Goal: Task Accomplishment & Management: Complete application form

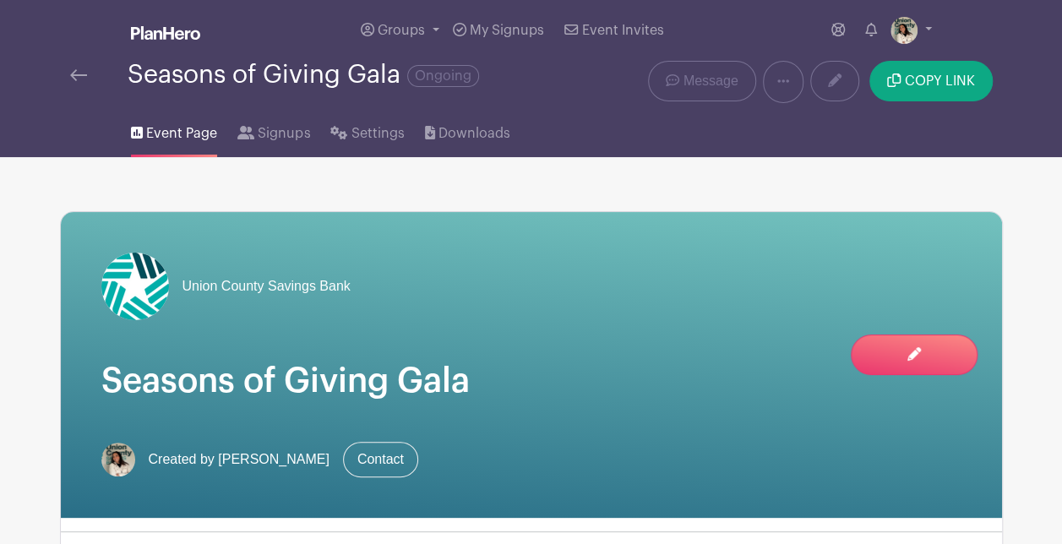
click at [82, 69] on img at bounding box center [78, 75] width 17 height 12
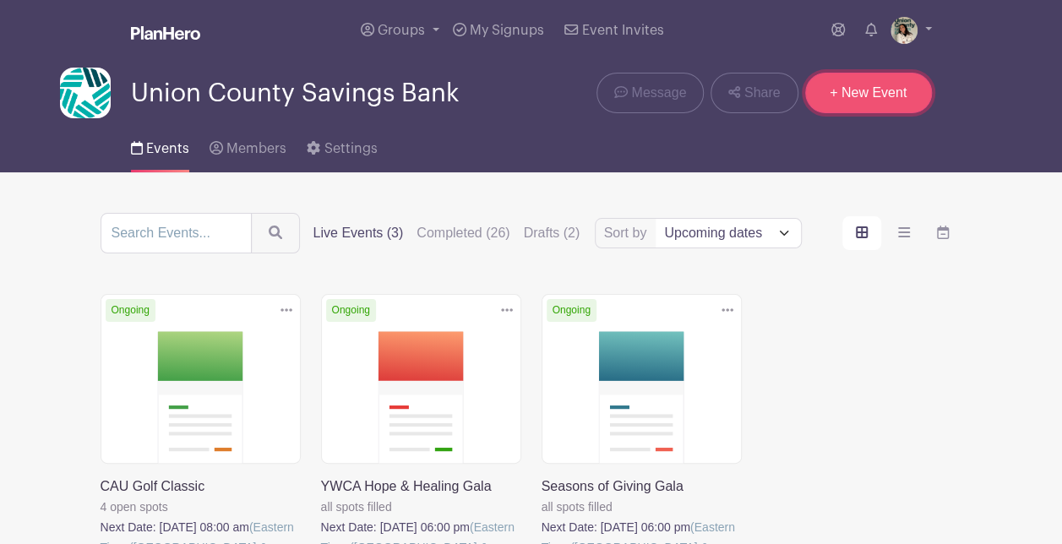
click at [875, 78] on link "+ New Event" at bounding box center [868, 93] width 127 height 41
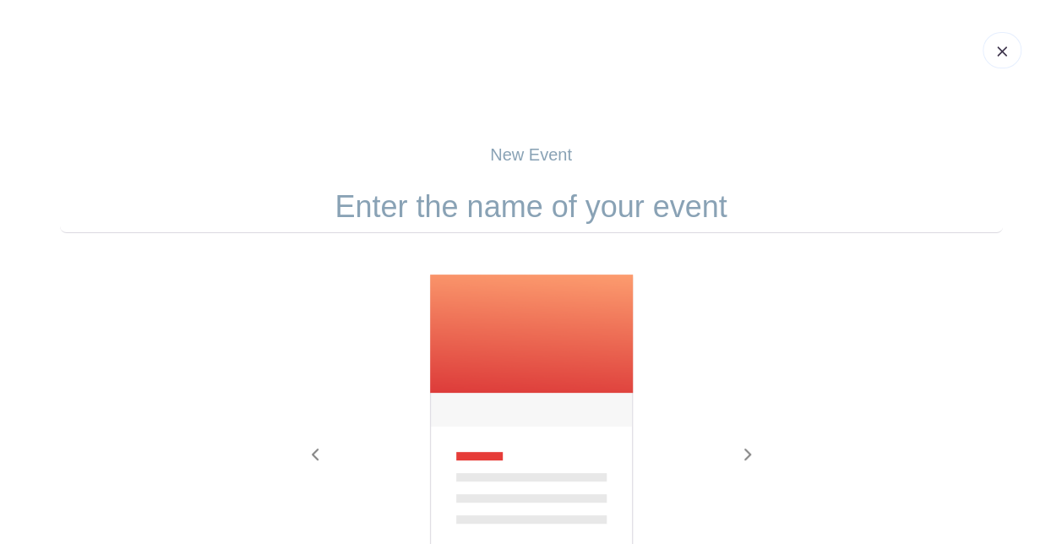
drag, startPoint x: 503, startPoint y: 182, endPoint x: 508, endPoint y: 191, distance: 9.4
click at [503, 182] on input "text" at bounding box center [531, 207] width 943 height 52
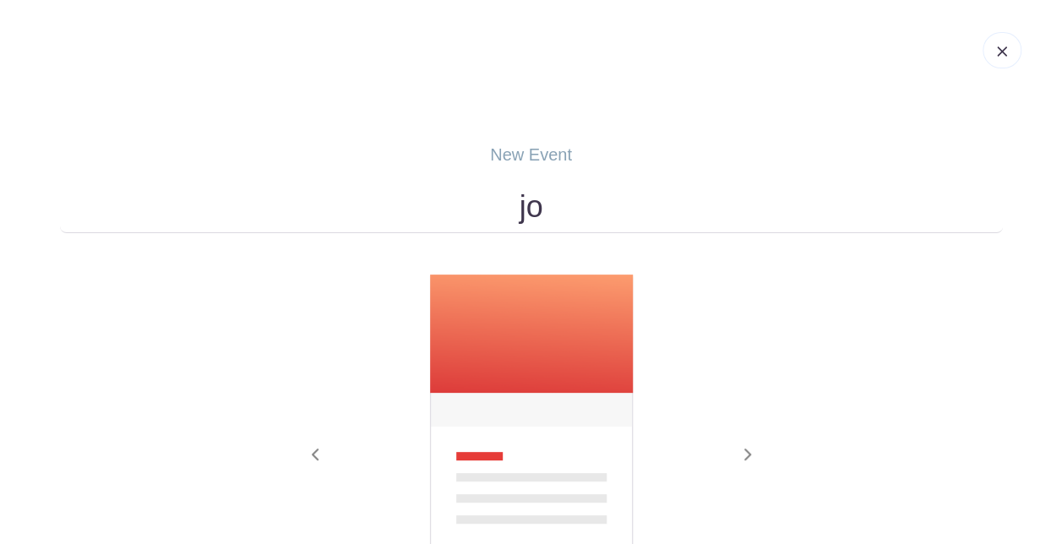
type input "j"
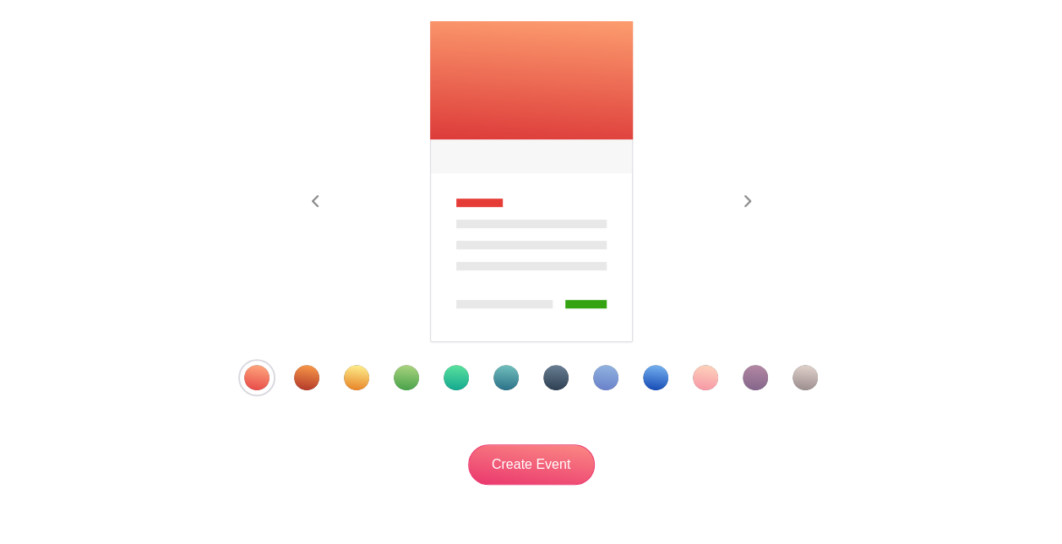
scroll to position [169, 0]
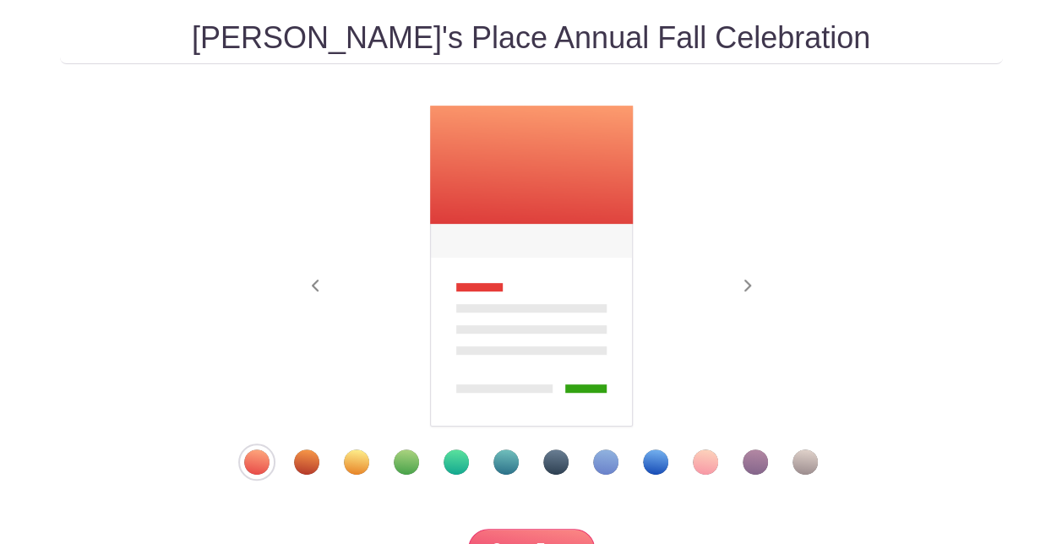
type input "[PERSON_NAME]'s Place Annual Fall Celebration"
click at [699, 453] on div "Template 10" at bounding box center [705, 461] width 25 height 25
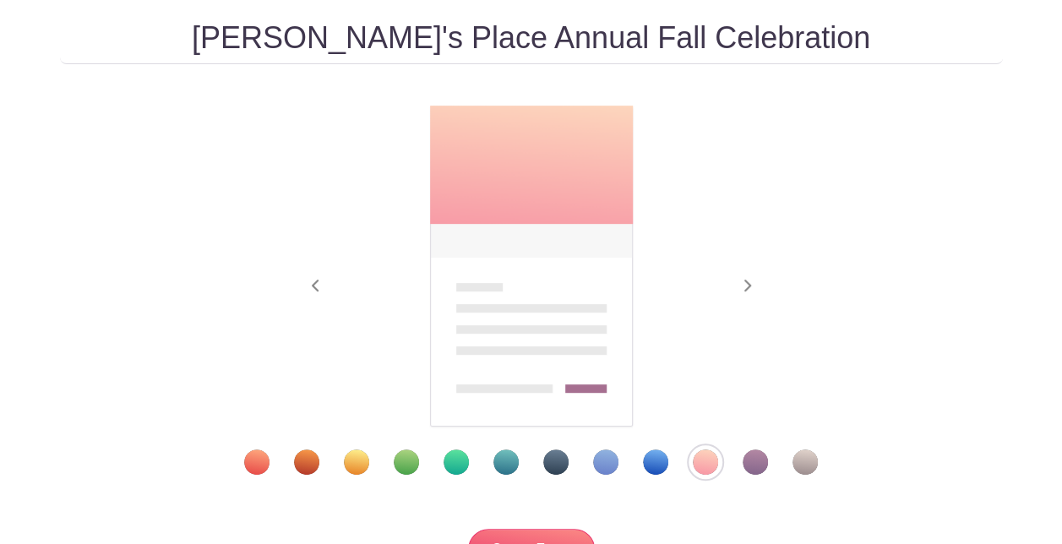
click at [301, 463] on div "Template 2" at bounding box center [306, 461] width 25 height 25
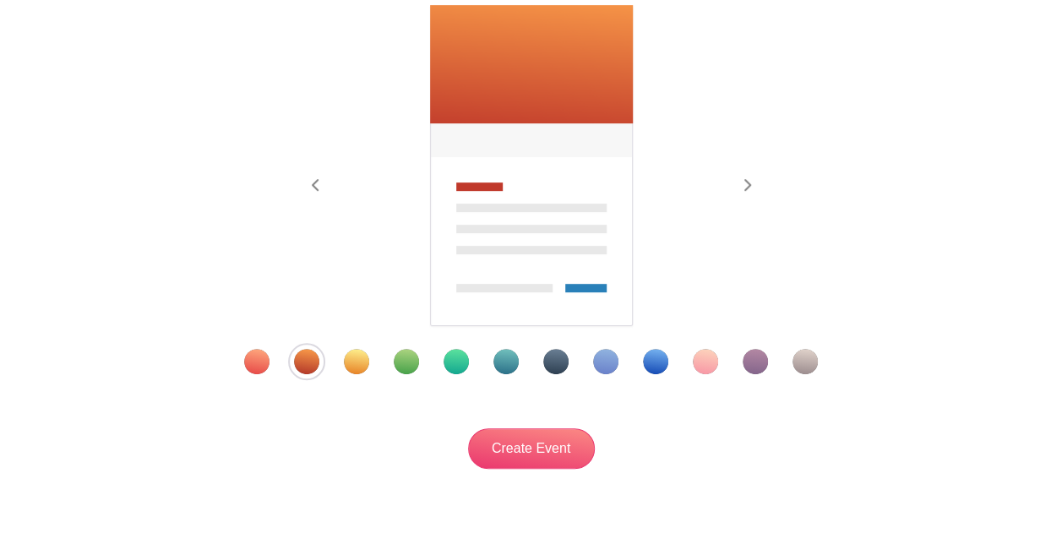
scroll to position [340, 0]
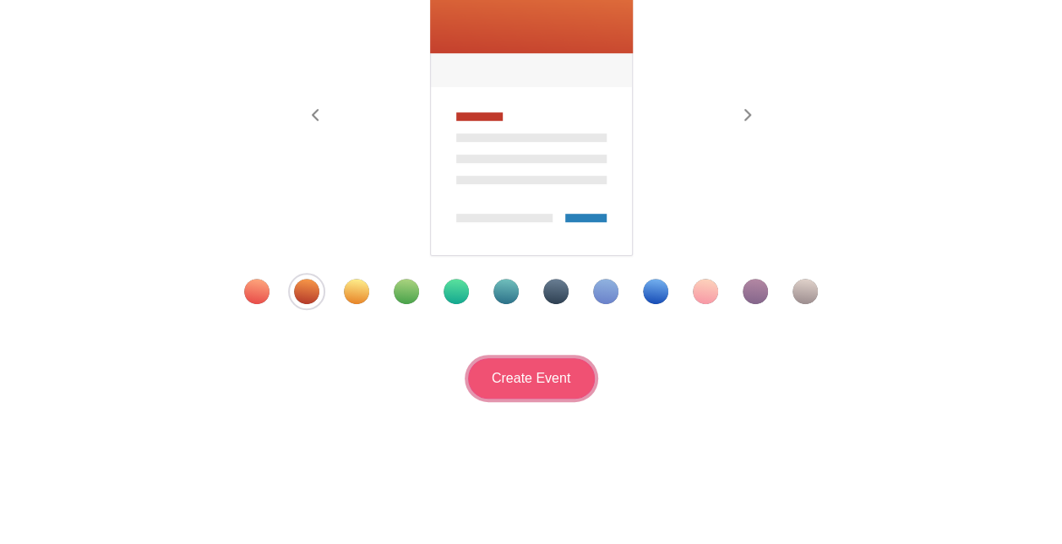
click at [552, 391] on input "Create Event" at bounding box center [531, 378] width 127 height 41
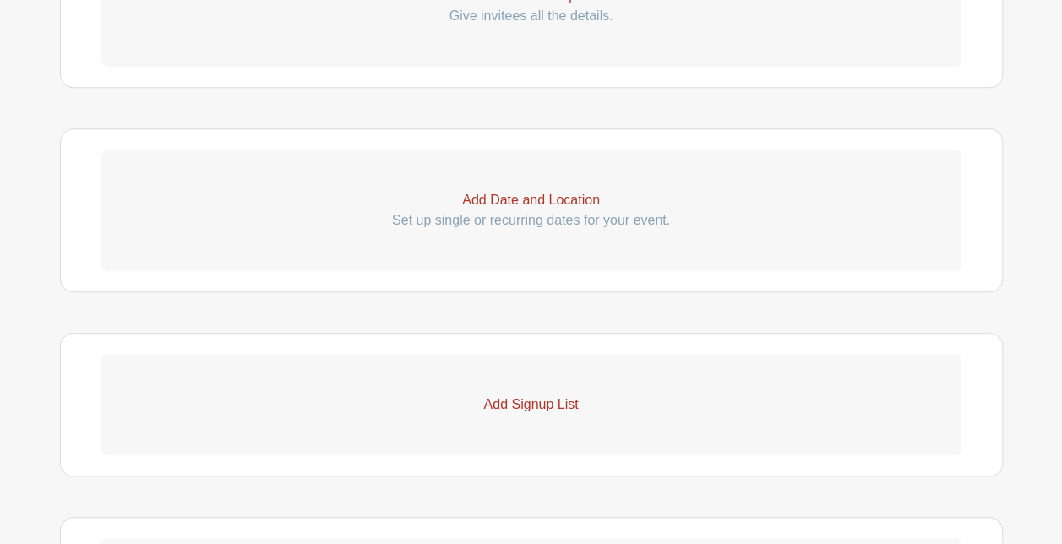
scroll to position [676, 0]
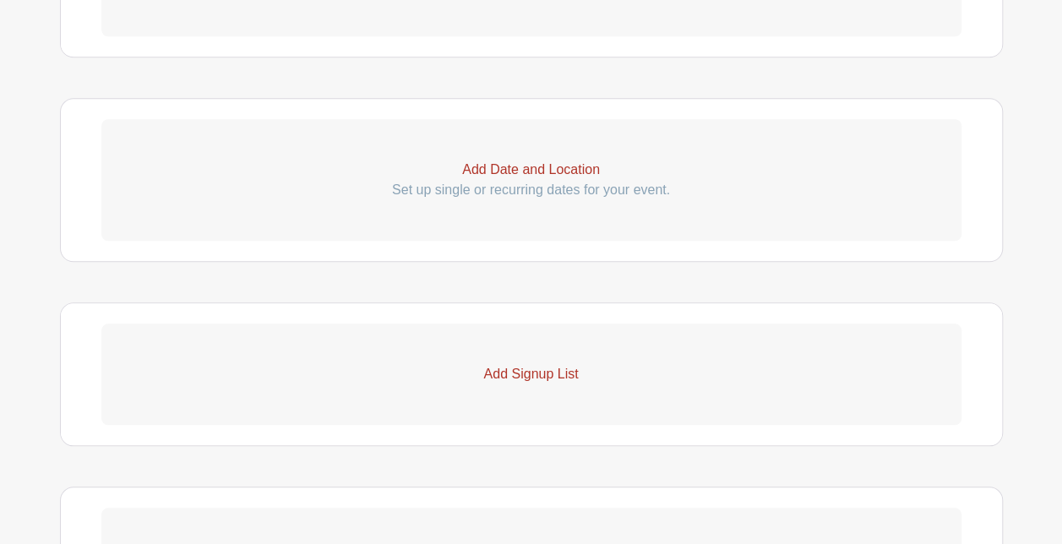
click at [557, 168] on p "Add Date and Location" at bounding box center [531, 170] width 860 height 20
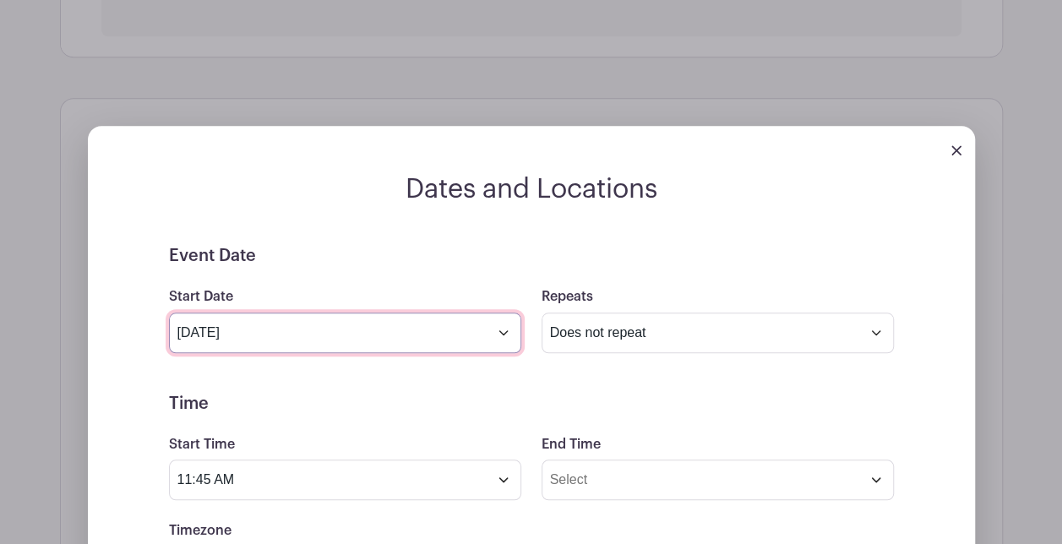
click at [336, 333] on input "[DATE]" at bounding box center [345, 333] width 352 height 41
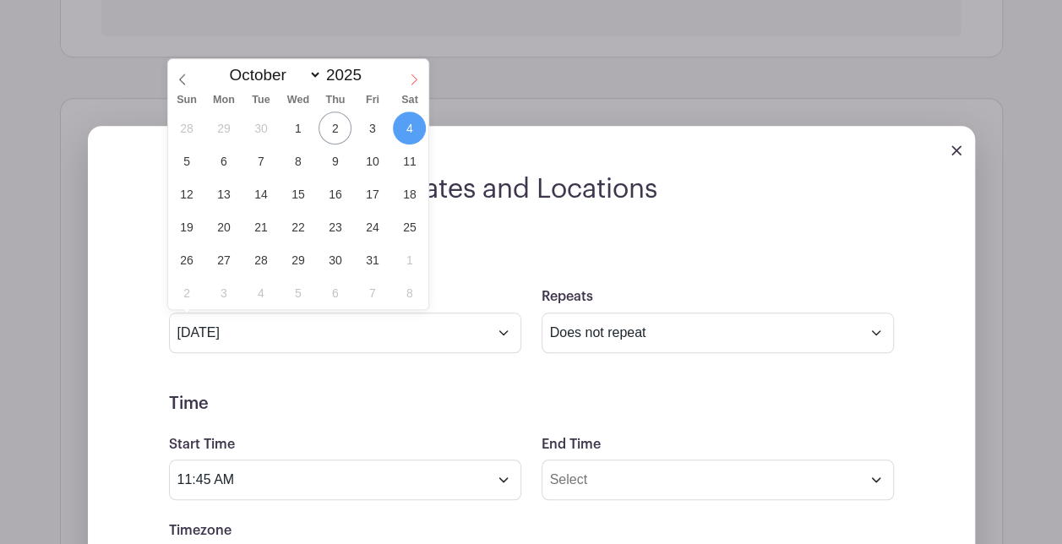
click at [424, 75] on span at bounding box center [413, 73] width 29 height 29
select select "10"
click at [340, 160] on span "6" at bounding box center [334, 160] width 33 height 33
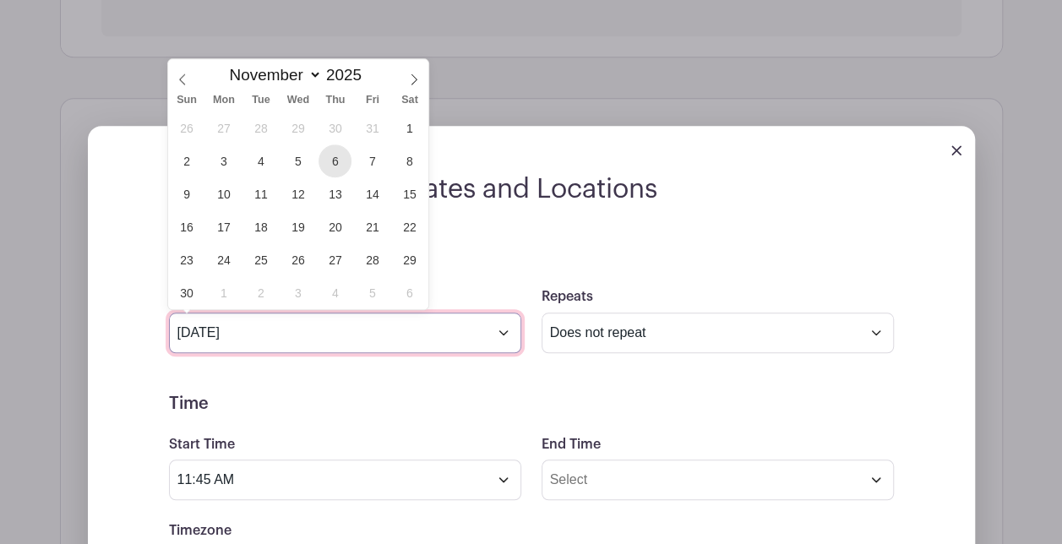
type input "[DATE]"
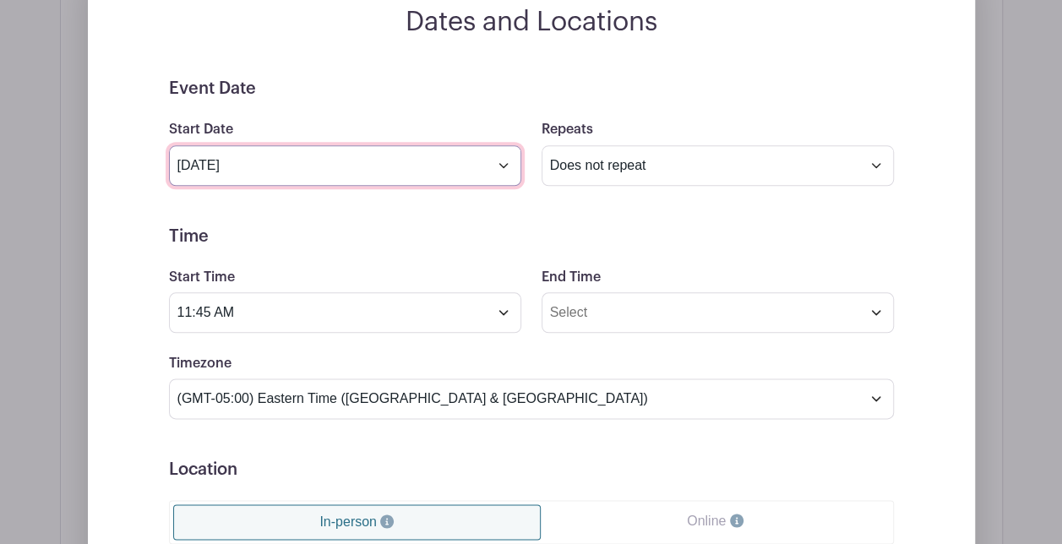
scroll to position [845, 0]
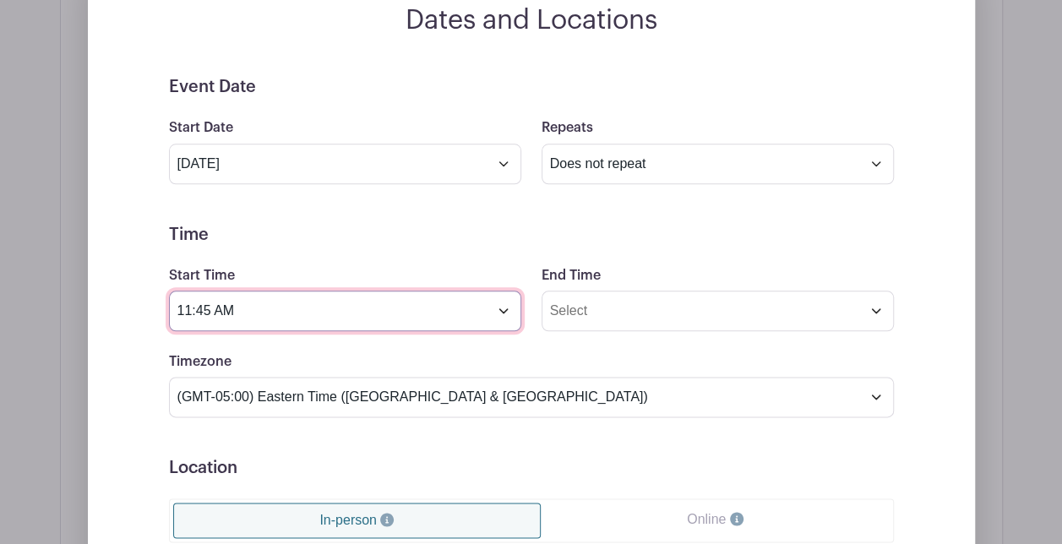
click at [461, 318] on input "11:45 AM" at bounding box center [345, 311] width 352 height 41
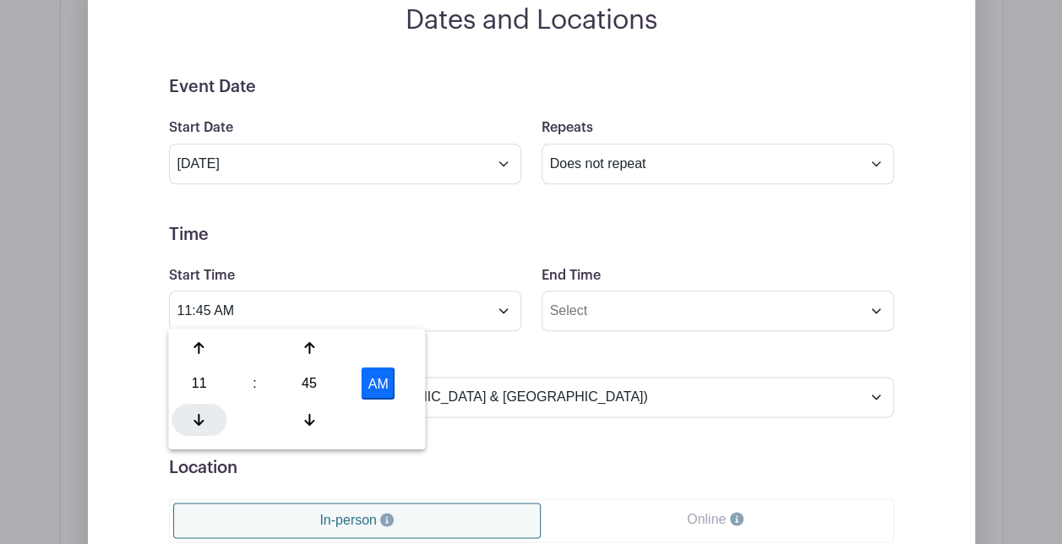
click at [188, 404] on div at bounding box center [198, 419] width 55 height 32
click at [193, 383] on div "10" at bounding box center [198, 383] width 55 height 32
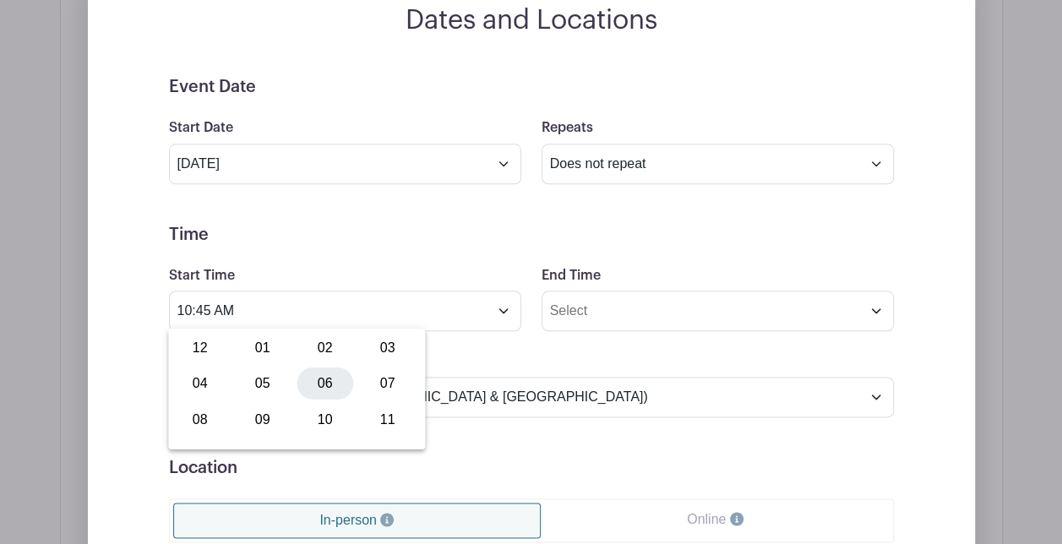
click at [313, 385] on div "06" at bounding box center [324, 383] width 57 height 32
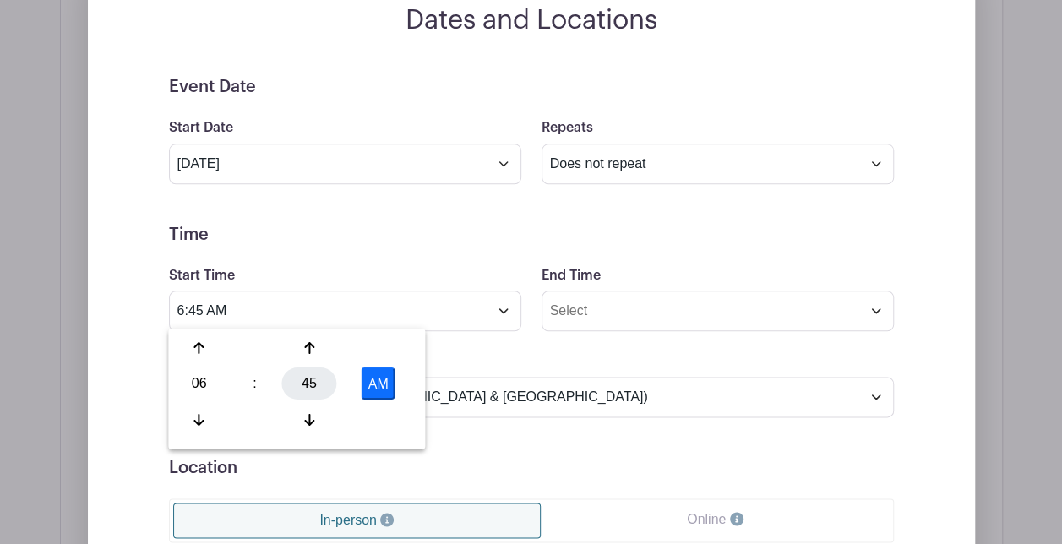
click at [304, 389] on div "45" at bounding box center [309, 383] width 55 height 32
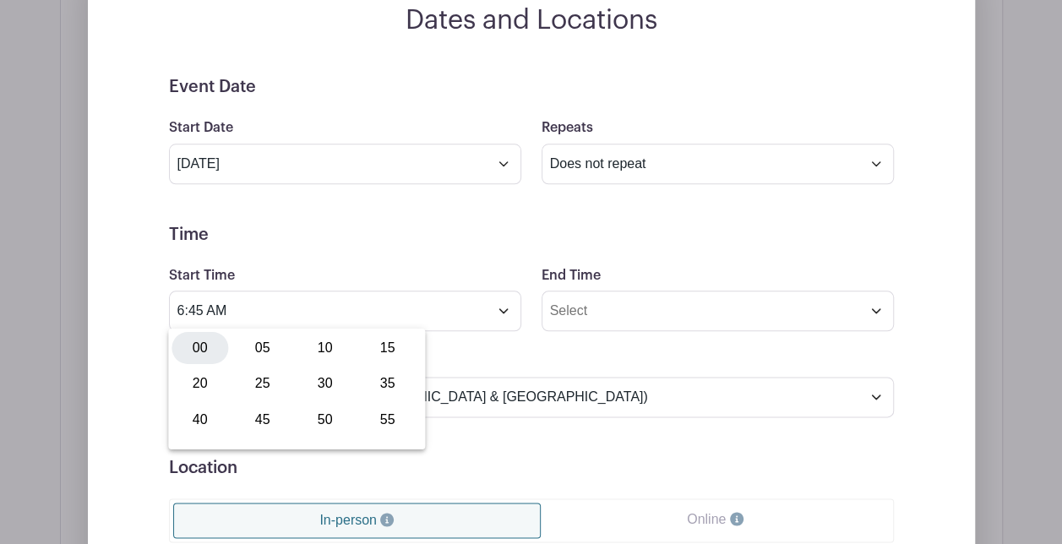
click at [215, 347] on div "00" at bounding box center [199, 348] width 57 height 32
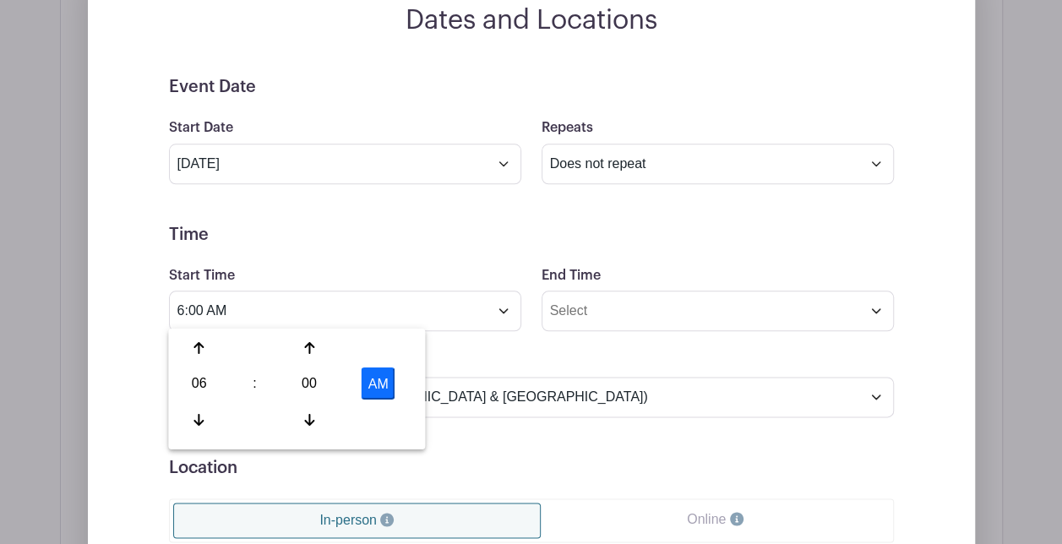
click at [400, 392] on div "AM" at bounding box center [378, 383] width 72 height 32
click at [381, 389] on button "AM" at bounding box center [378, 383] width 34 height 32
type input "6:00 PM"
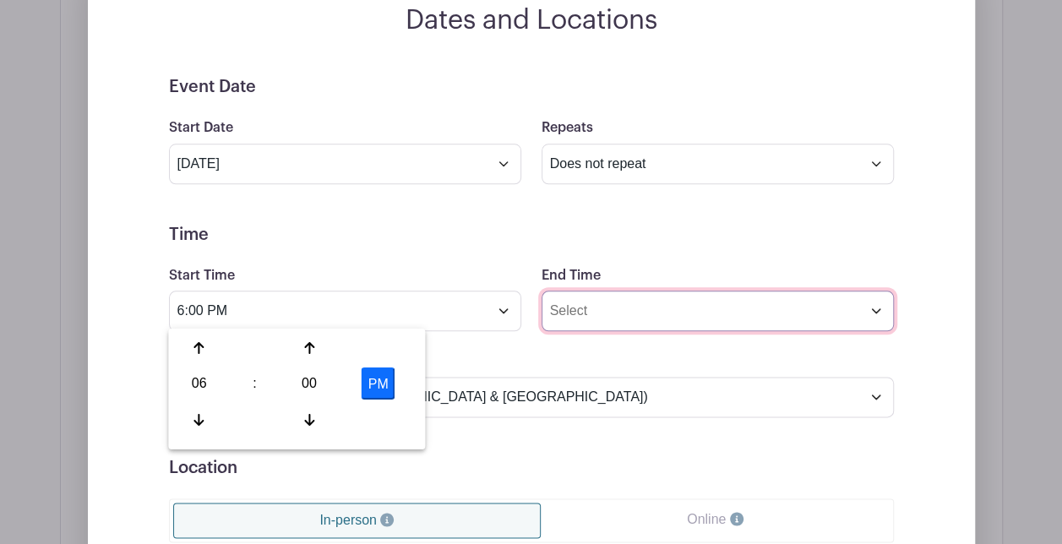
click at [583, 326] on input "End Time" at bounding box center [717, 311] width 352 height 41
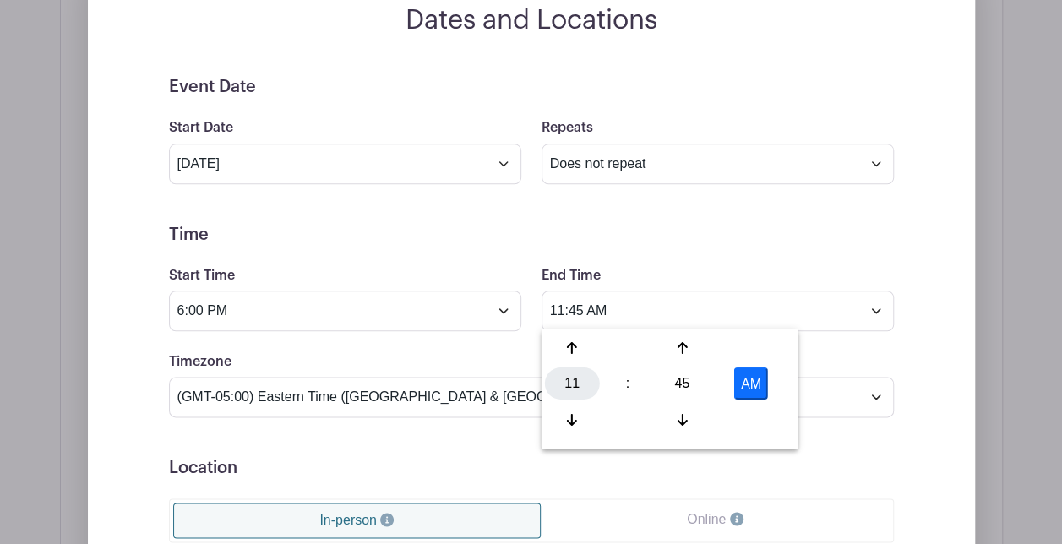
click at [569, 378] on div "11" at bounding box center [572, 383] width 55 height 32
click at [680, 417] on div "10" at bounding box center [698, 419] width 57 height 32
click at [571, 309] on input "10:45 AM" at bounding box center [717, 311] width 352 height 41
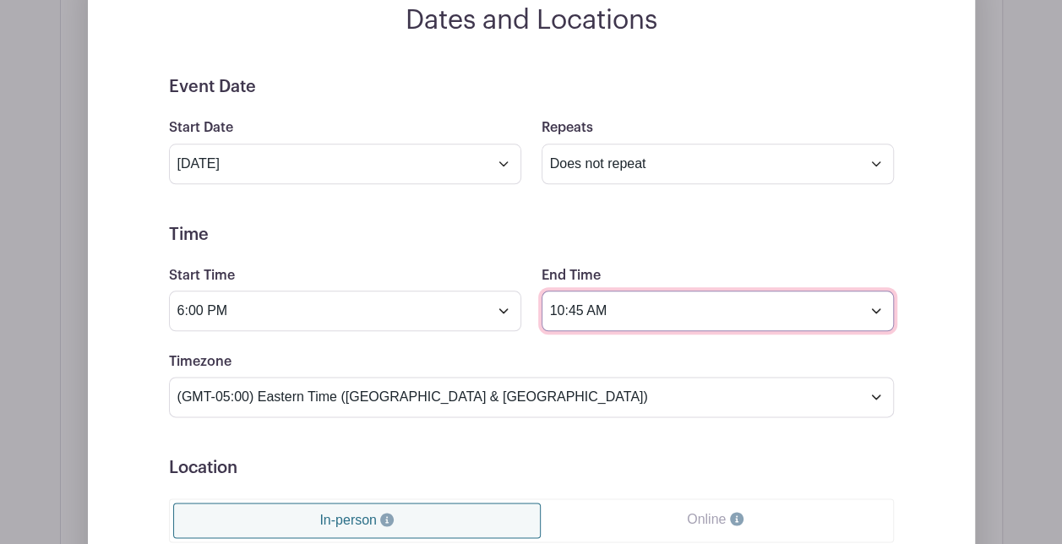
click at [580, 309] on input "10:45 AM" at bounding box center [717, 311] width 352 height 41
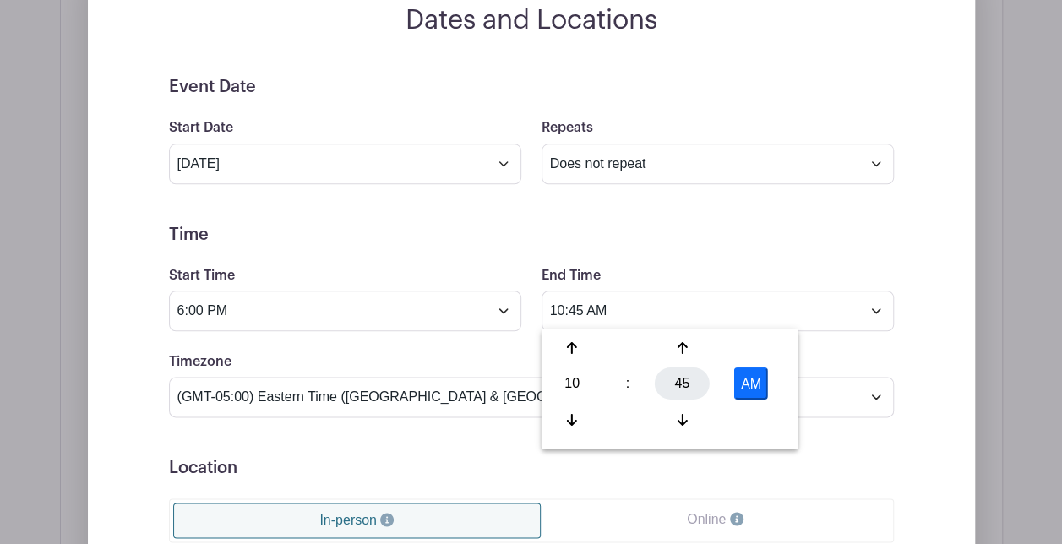
click at [671, 376] on div "45" at bounding box center [682, 383] width 55 height 32
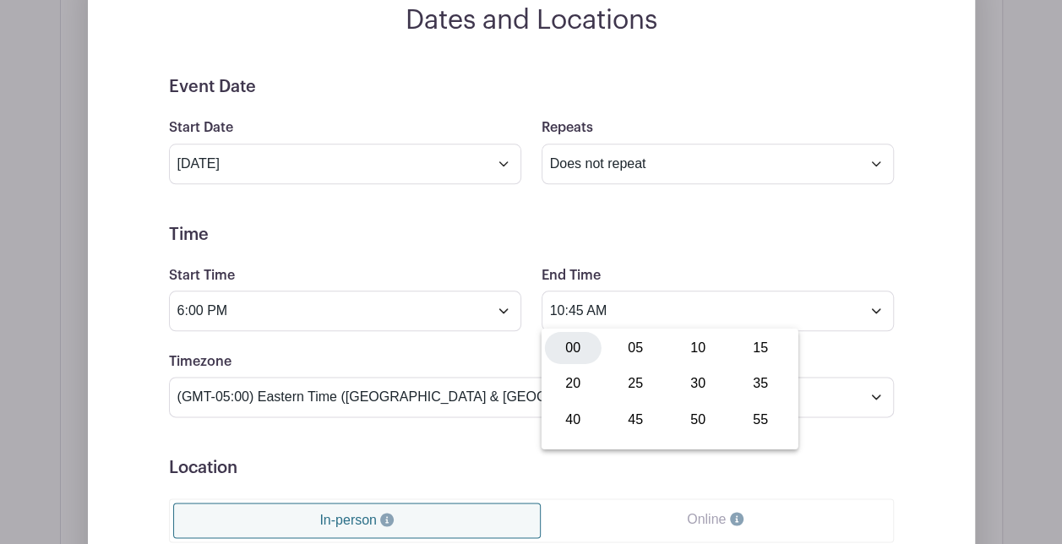
click at [571, 357] on div "00" at bounding box center [573, 348] width 57 height 32
click at [747, 383] on button "AM" at bounding box center [751, 383] width 34 height 32
type input "10:00 PM"
click at [760, 280] on div "End Time 10:00 PM" at bounding box center [717, 298] width 372 height 66
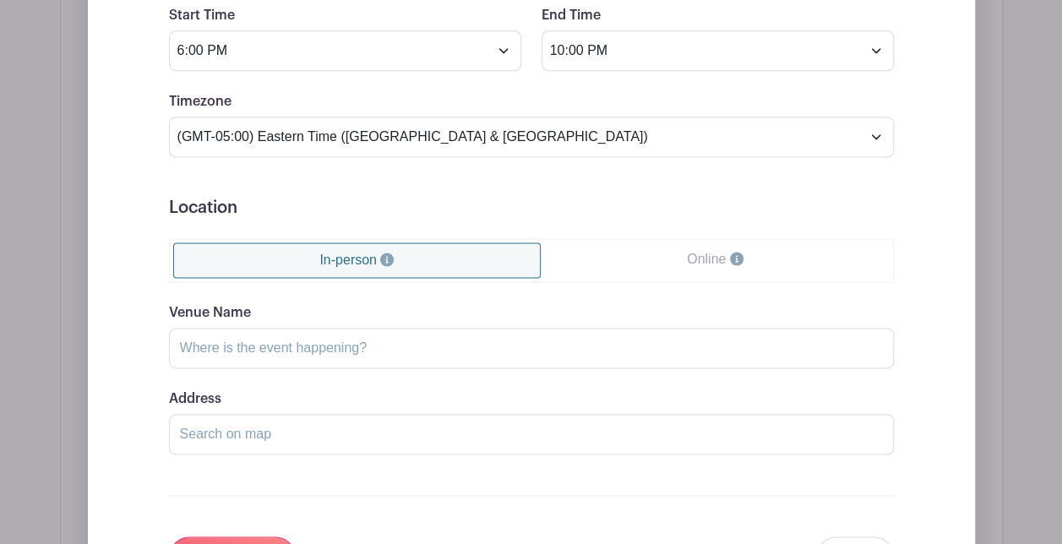
scroll to position [1182, 0]
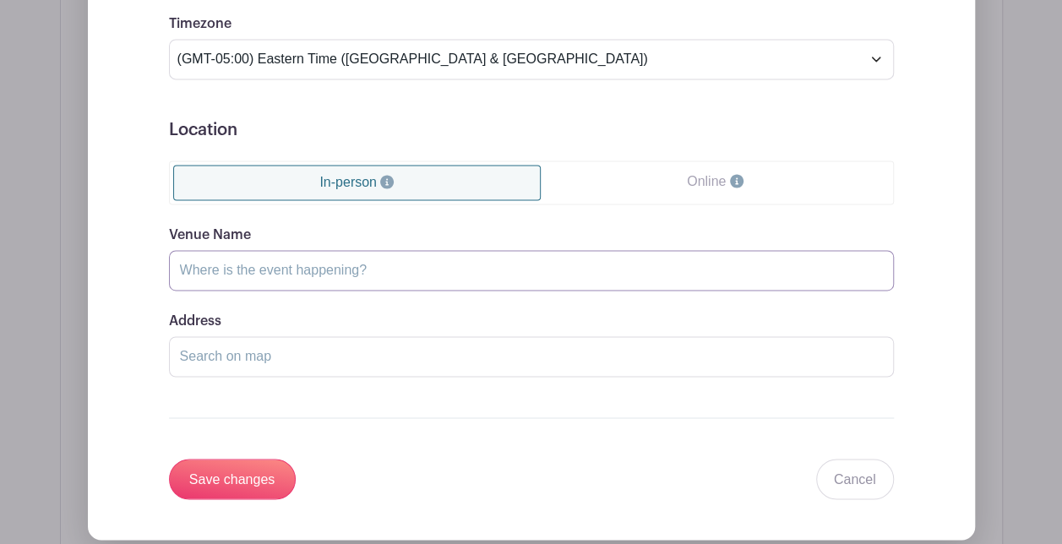
click at [319, 267] on input "Venue Name" at bounding box center [531, 270] width 725 height 41
click at [623, 259] on input "Venue Name" at bounding box center [531, 270] width 725 height 41
type input "The [GEOGRAPHIC_DATA]"
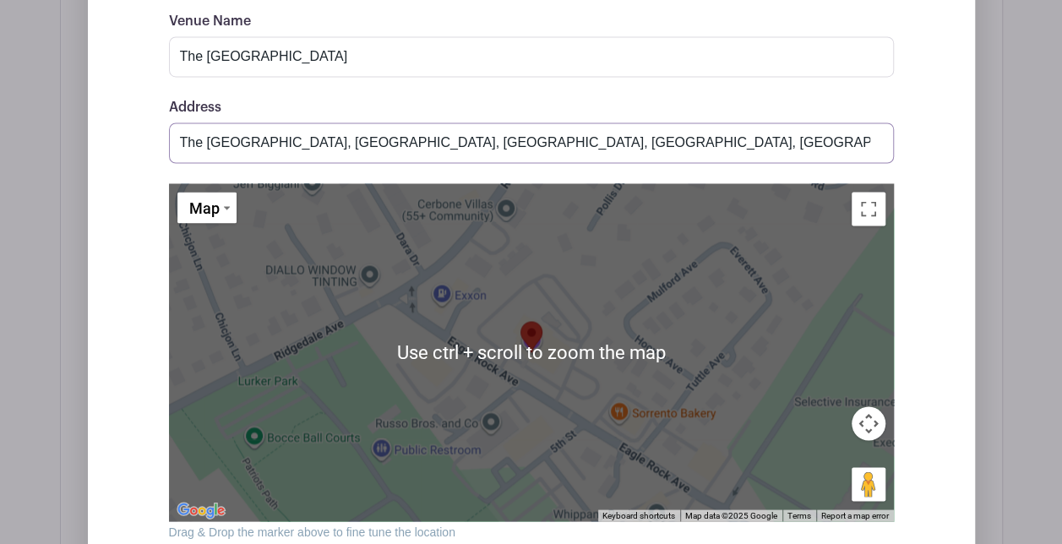
scroll to position [1689, 0]
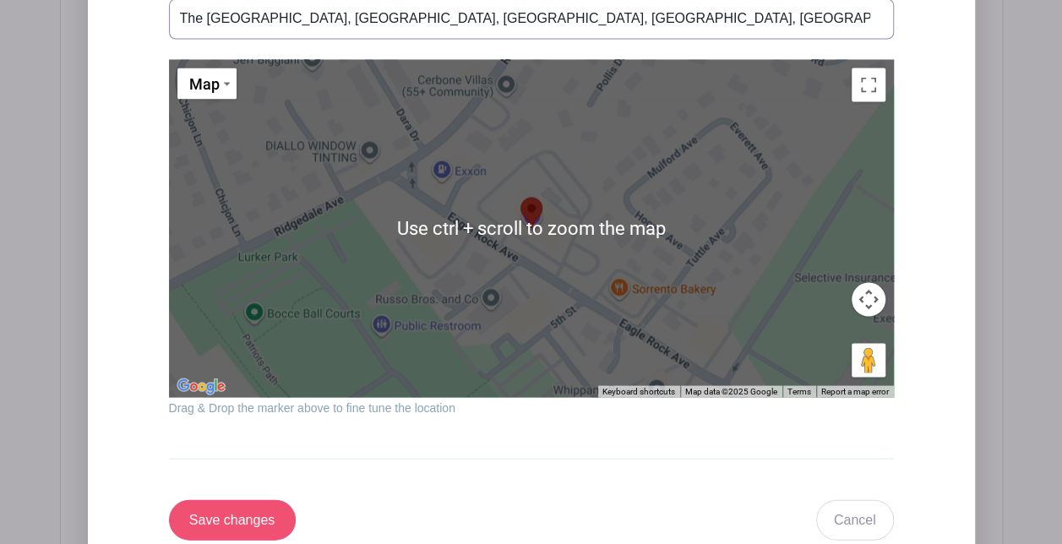
type input "The [GEOGRAPHIC_DATA], [GEOGRAPHIC_DATA], [GEOGRAPHIC_DATA], [GEOGRAPHIC_DATA],…"
click at [283, 502] on input "Save changes" at bounding box center [232, 519] width 127 height 41
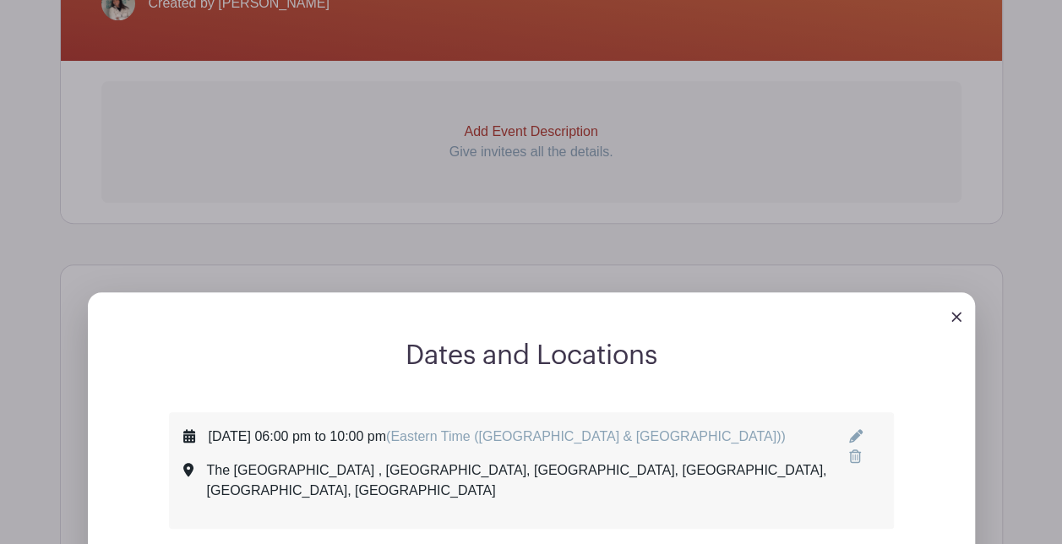
scroll to position [461, 0]
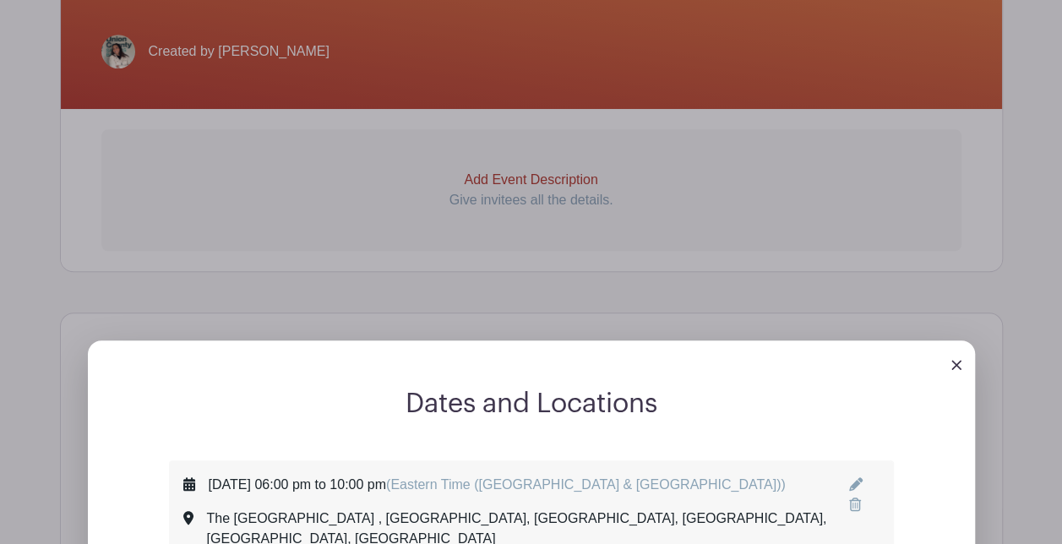
click at [959, 365] on img at bounding box center [956, 365] width 10 height 10
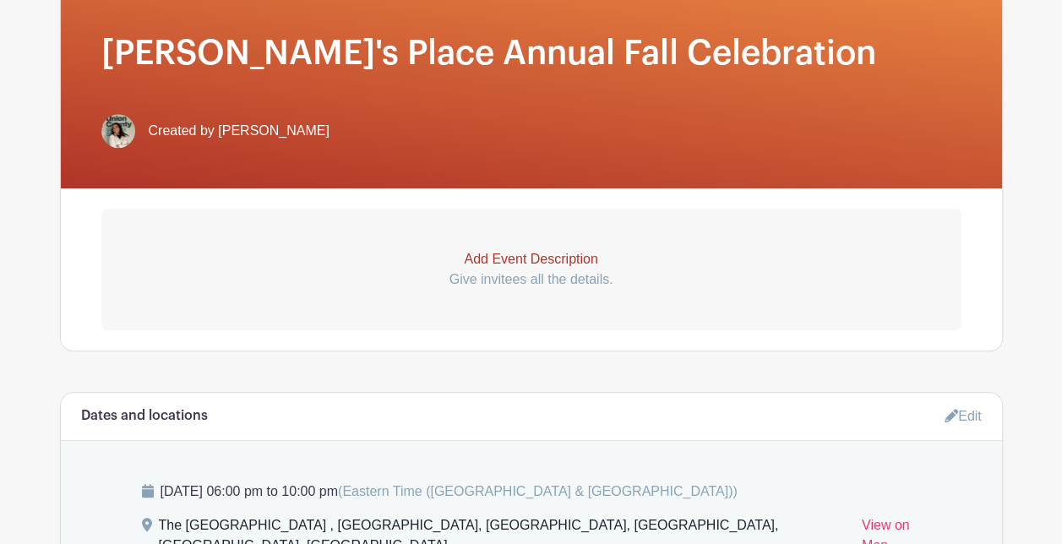
scroll to position [377, 0]
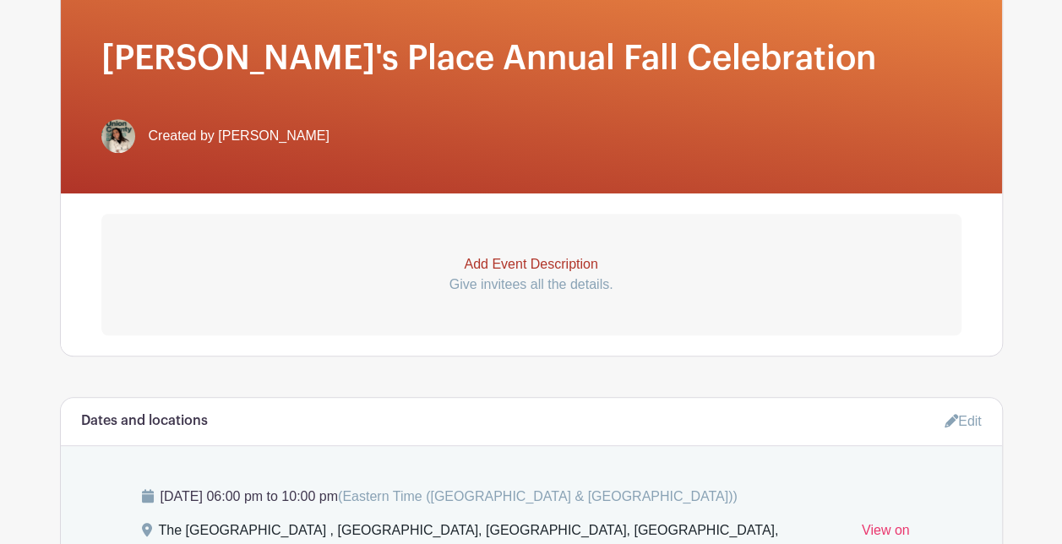
click at [534, 262] on p "Add Event Description" at bounding box center [531, 264] width 860 height 20
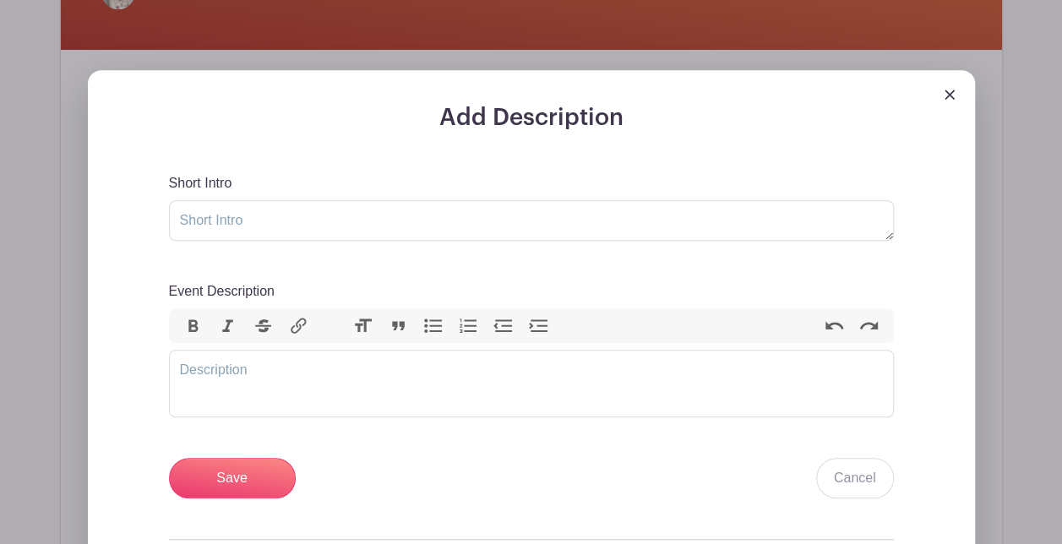
scroll to position [546, 0]
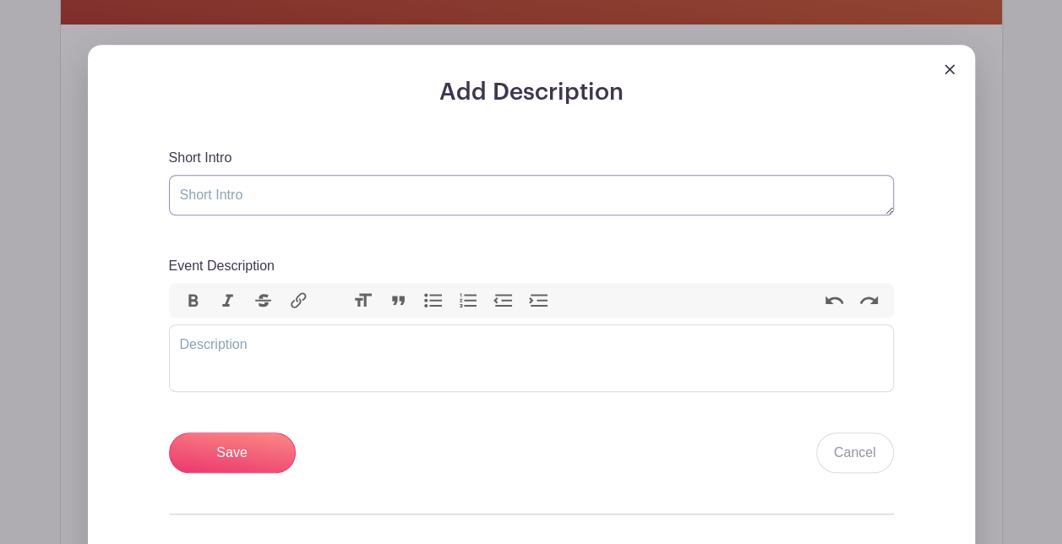
click at [309, 193] on textarea "Short Intro" at bounding box center [531, 195] width 725 height 41
type textarea "Annual Fall Celebration"
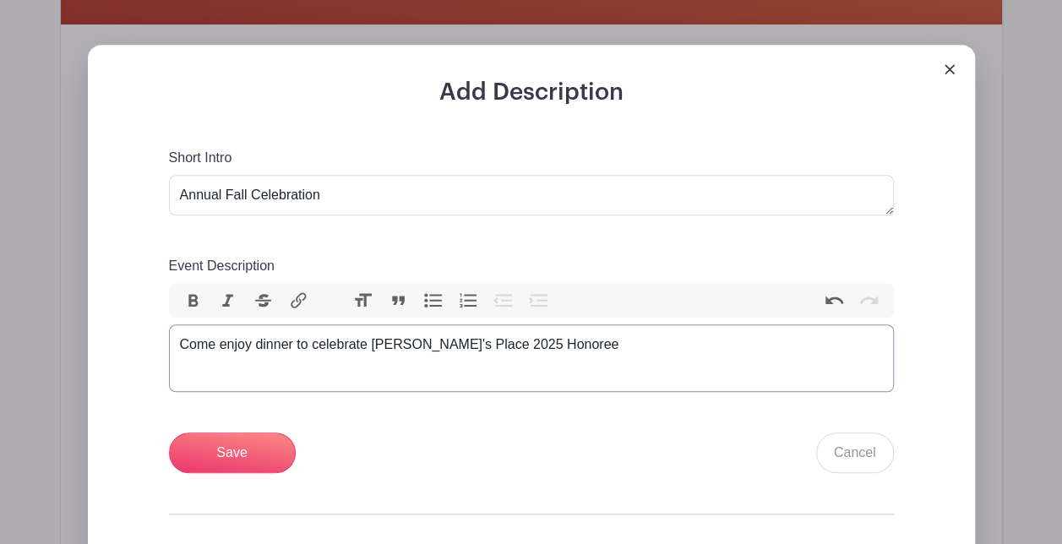
type trix-editor "<div>Come enjoy dinner to celebrate [PERSON_NAME]'s Place 2025 Honorees</div>"
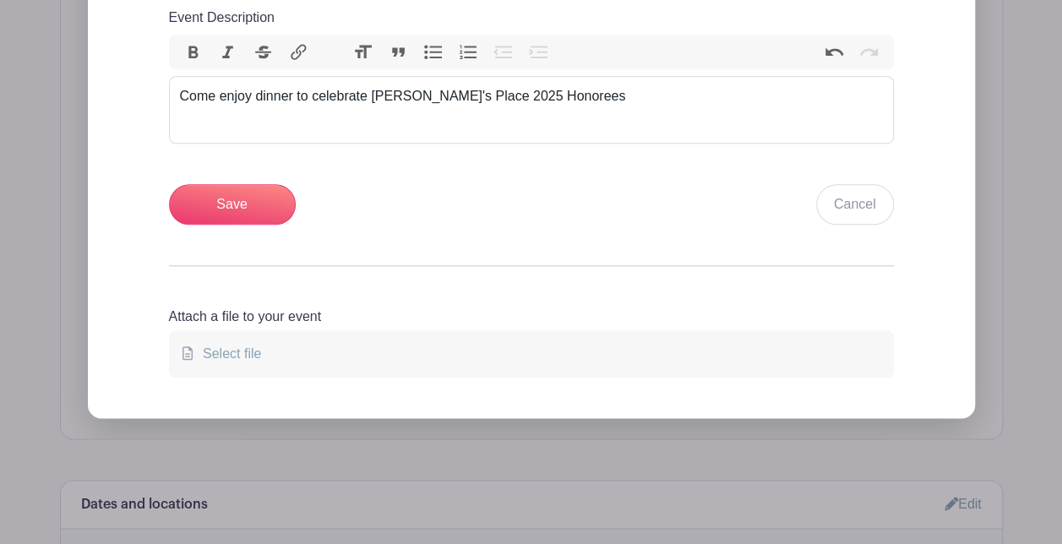
scroll to position [799, 0]
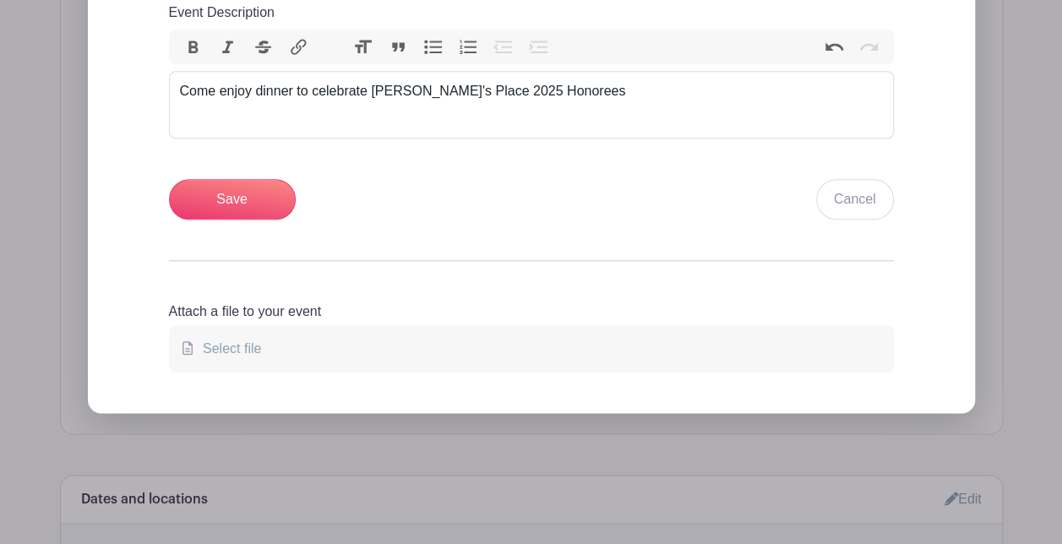
click at [314, 348] on label "Select file" at bounding box center [531, 348] width 725 height 47
click at [0, 0] on input "Select file" at bounding box center [0, 0] width 0 height 0
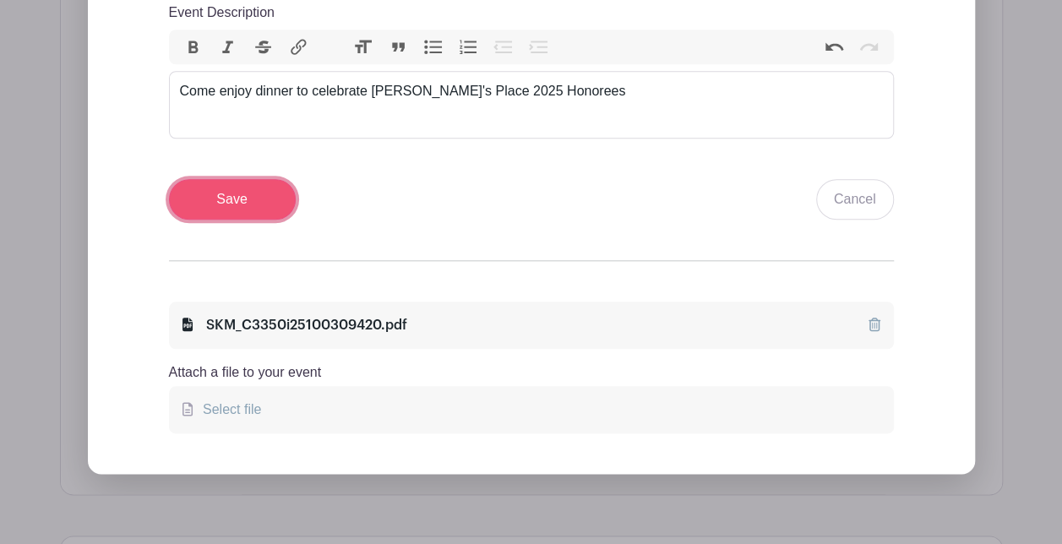
click at [224, 198] on input "Save" at bounding box center [232, 199] width 127 height 41
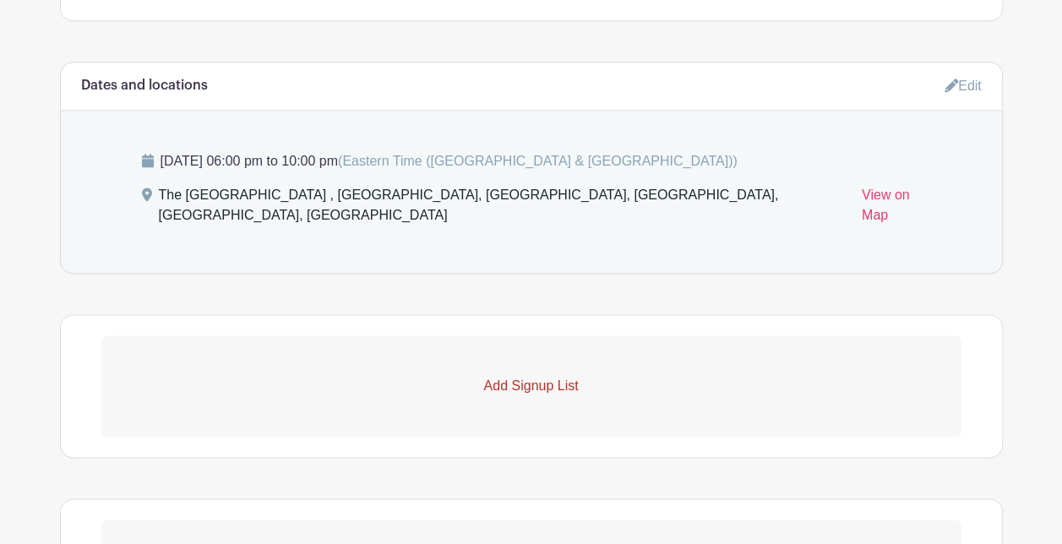
scroll to position [1019, 0]
click at [519, 373] on link "Add Signup List" at bounding box center [531, 385] width 860 height 101
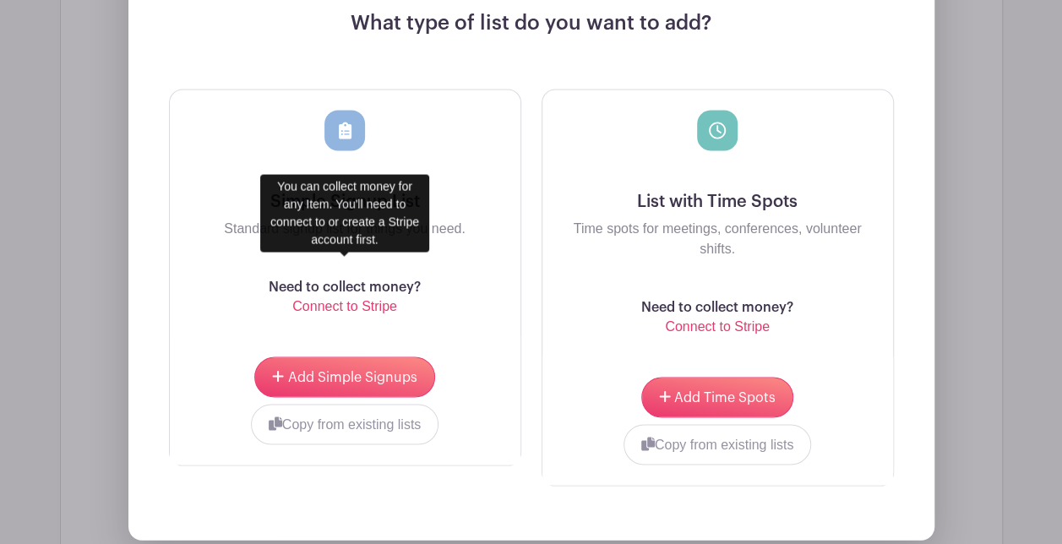
scroll to position [1525, 0]
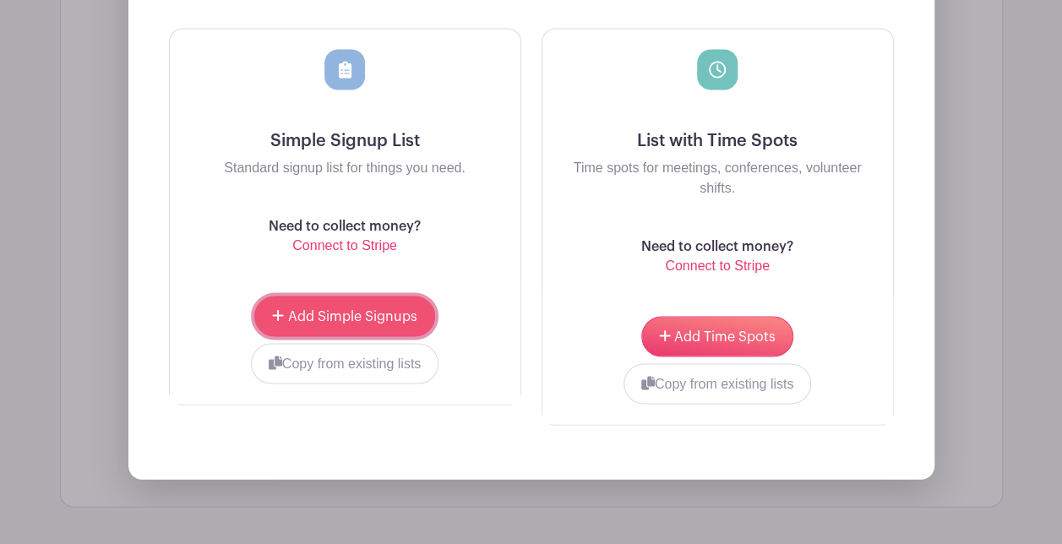
click at [372, 299] on button "Add Simple Signups" at bounding box center [344, 316] width 180 height 41
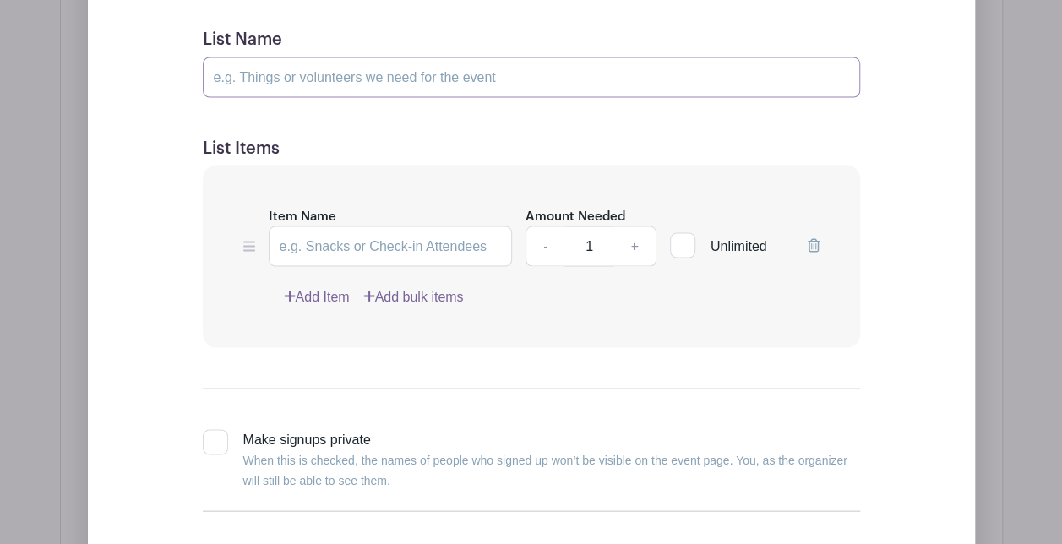
click at [285, 65] on input "List Name" at bounding box center [531, 77] width 657 height 41
type input "Attendees"
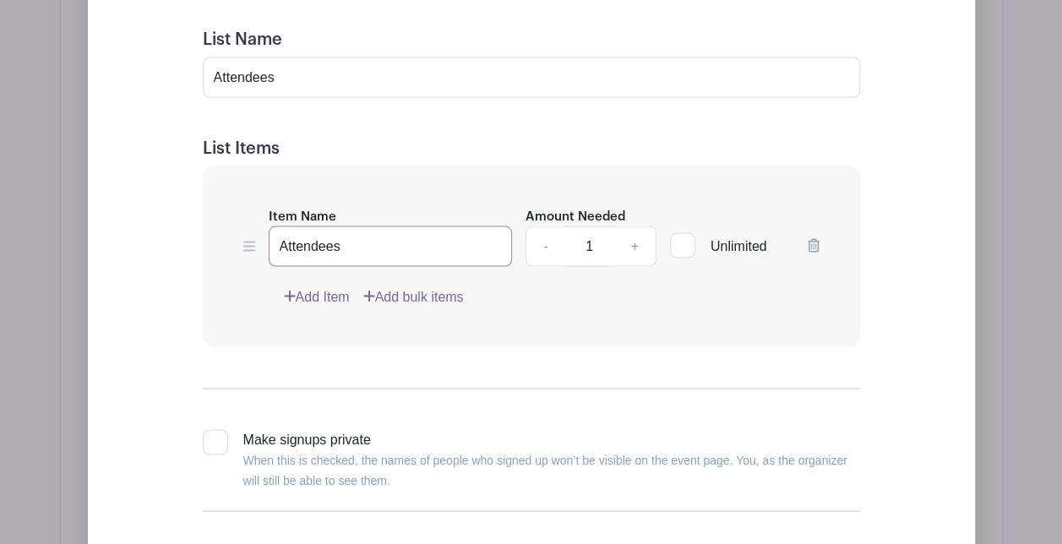
type input "Attendees"
type input "5"
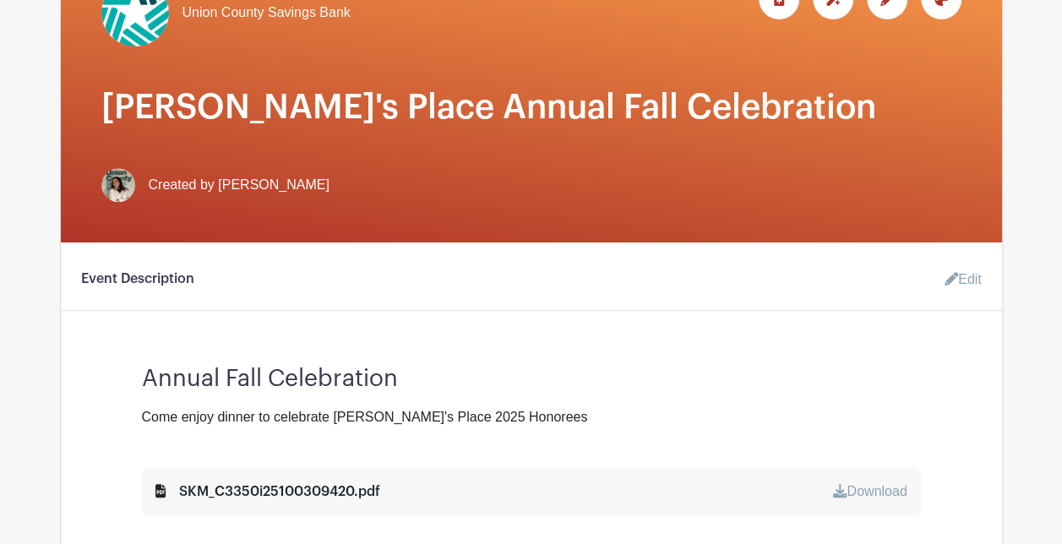
scroll to position [54, 0]
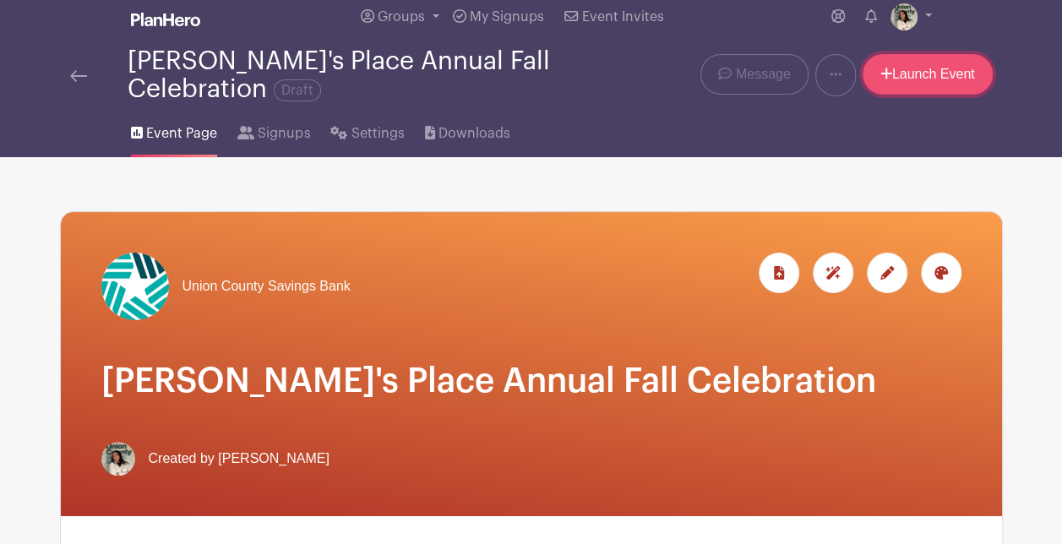
click at [941, 83] on link "Launch Event" at bounding box center [927, 74] width 130 height 41
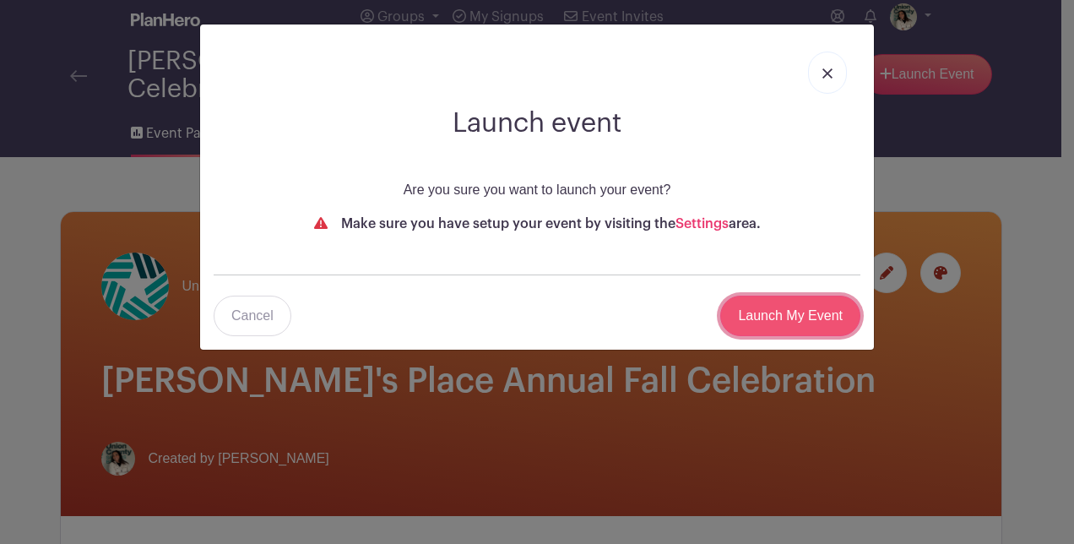
click at [770, 323] on input "Launch My Event" at bounding box center [790, 316] width 140 height 41
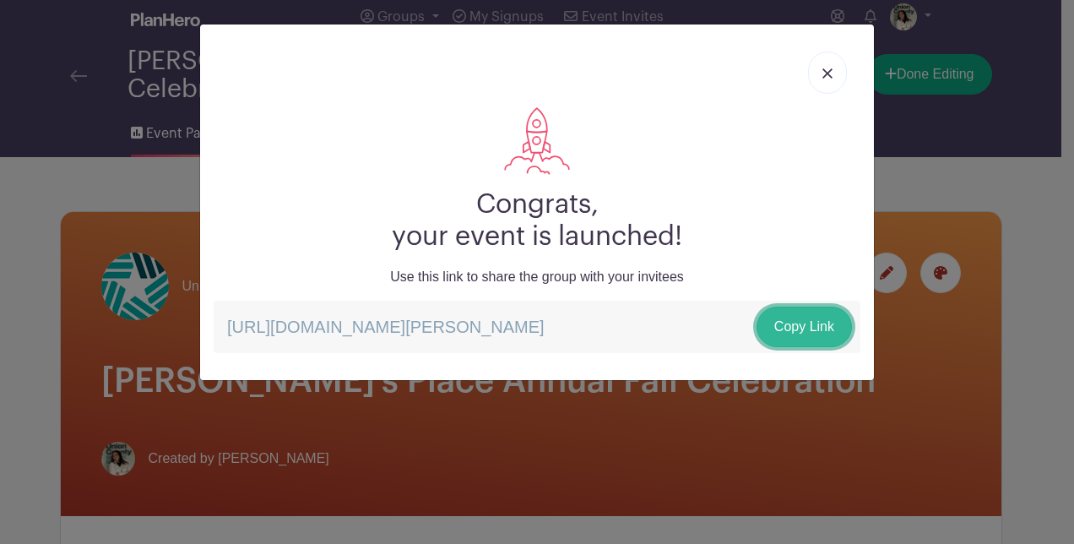
click at [818, 317] on link "Copy Link" at bounding box center [804, 327] width 95 height 41
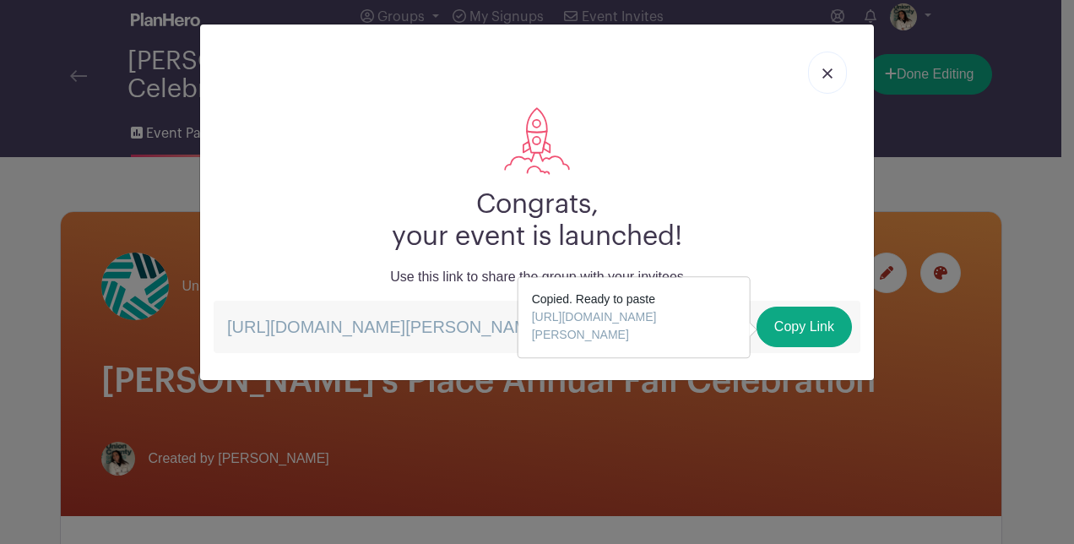
click at [824, 72] on img at bounding box center [828, 73] width 10 height 10
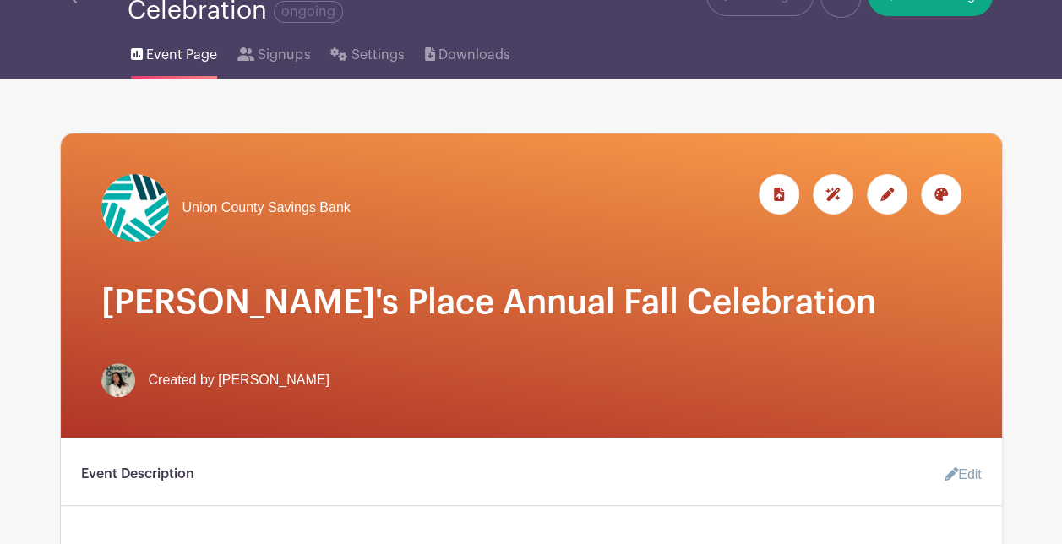
scroll to position [0, 0]
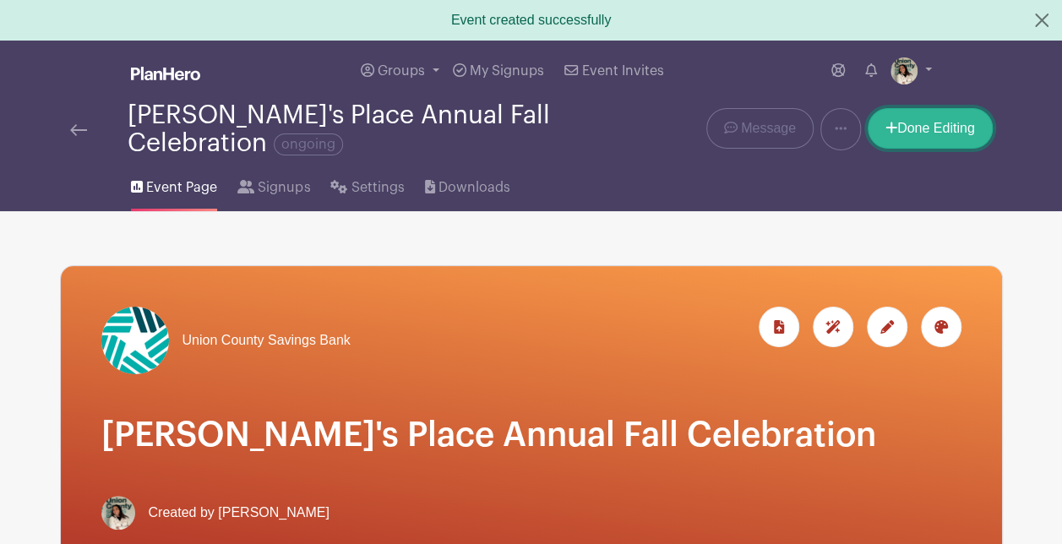
click at [924, 123] on link "Done Editing" at bounding box center [929, 128] width 125 height 41
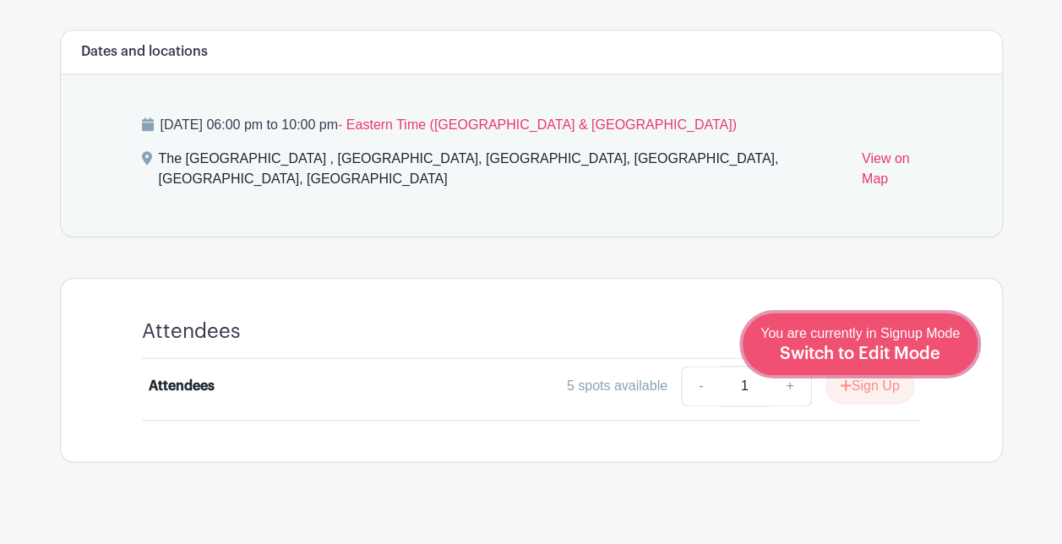
click at [906, 361] on span "Switch to Edit Mode" at bounding box center [860, 353] width 160 height 17
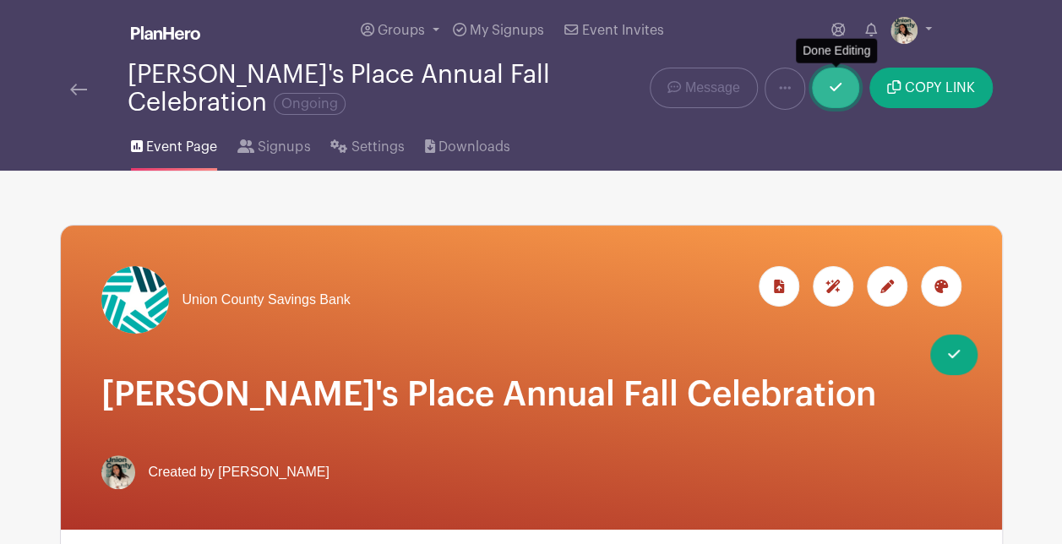
click at [848, 90] on link at bounding box center [835, 88] width 47 height 41
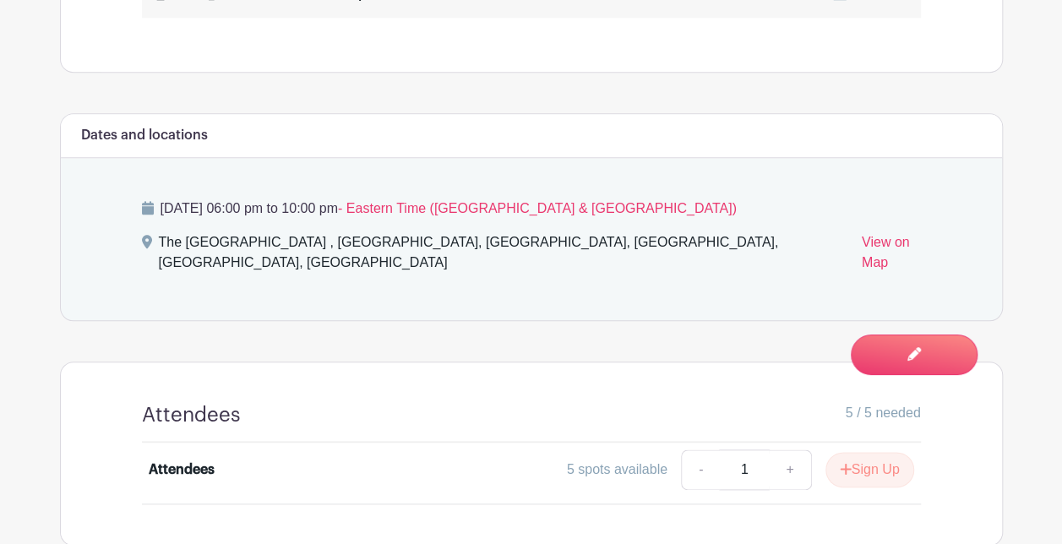
scroll to position [836, 0]
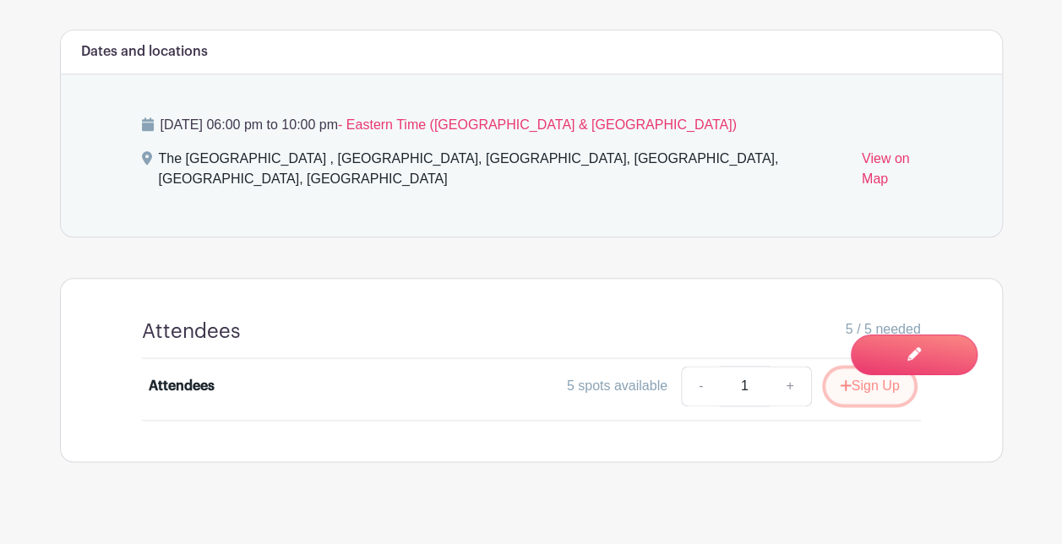
click at [833, 368] on button "Sign Up" at bounding box center [869, 385] width 89 height 35
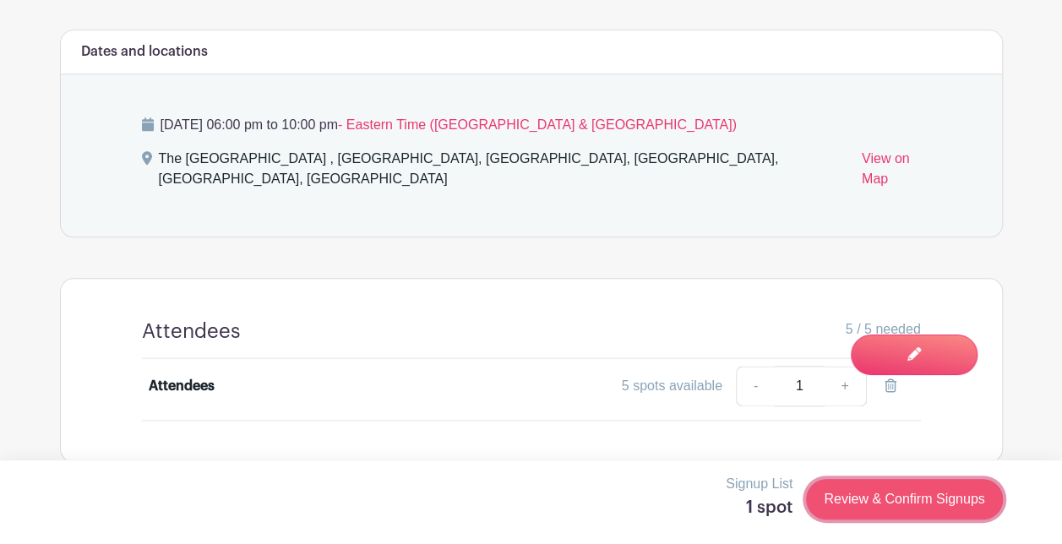
click at [892, 496] on link "Review & Confirm Signups" at bounding box center [904, 499] width 196 height 41
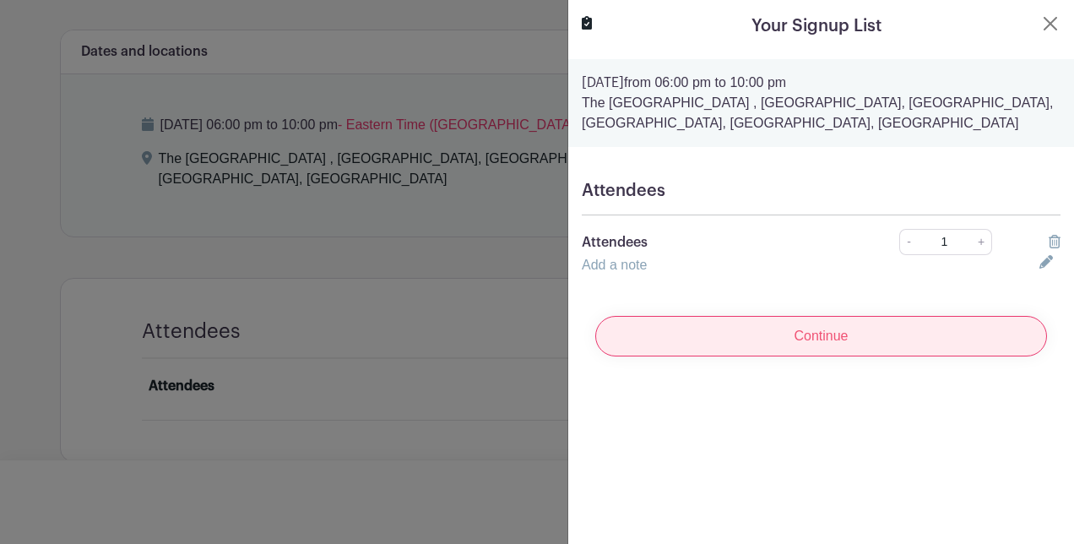
click at [767, 343] on input "Continue" at bounding box center [821, 336] width 452 height 41
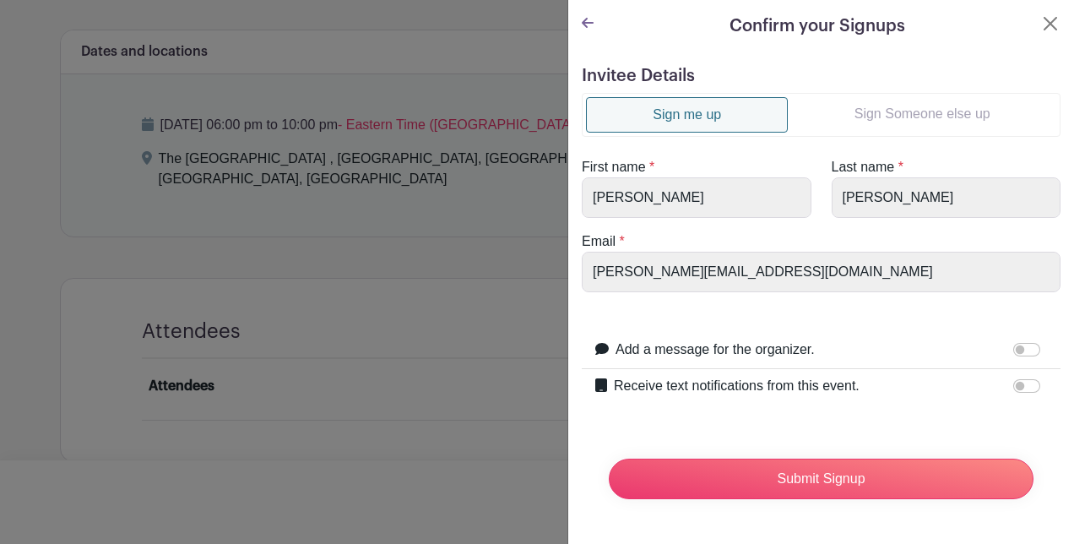
click at [931, 122] on link "Sign Someone else up" at bounding box center [922, 114] width 269 height 34
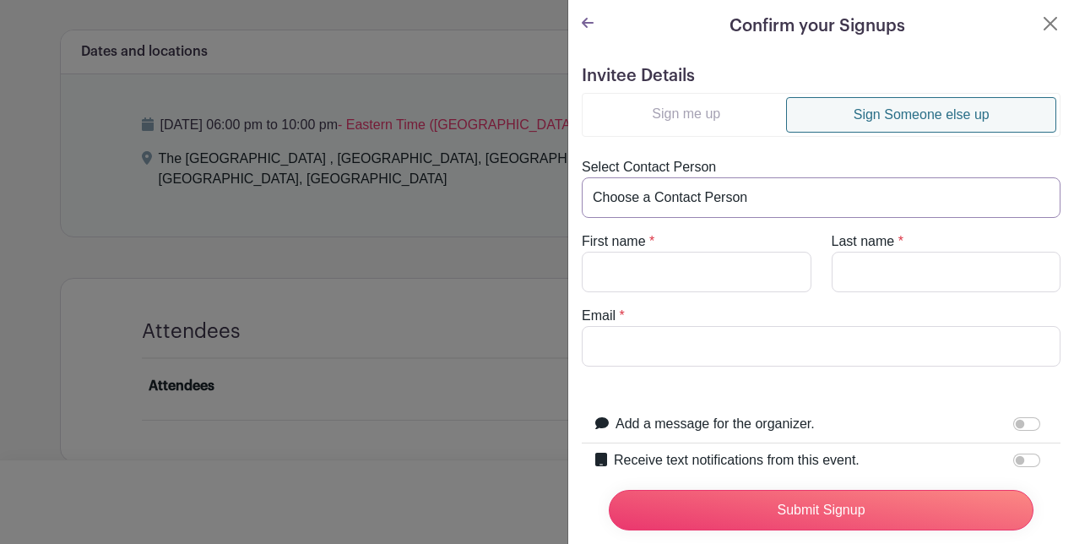
click at [677, 199] on select "Choose a Contact Person [PERSON_NAME] ([PERSON_NAME][EMAIL_ADDRESS][DOMAIN_NAME…" at bounding box center [821, 197] width 479 height 41
drag, startPoint x: 677, startPoint y: 199, endPoint x: 667, endPoint y: 233, distance: 35.3
click at [677, 199] on select "Choose a Contact Person [PERSON_NAME] ([PERSON_NAME][EMAIL_ADDRESS][DOMAIN_NAME…" at bounding box center [821, 197] width 479 height 41
click at [665, 276] on input "First name" at bounding box center [697, 272] width 230 height 41
type input "[PERSON_NAME]"
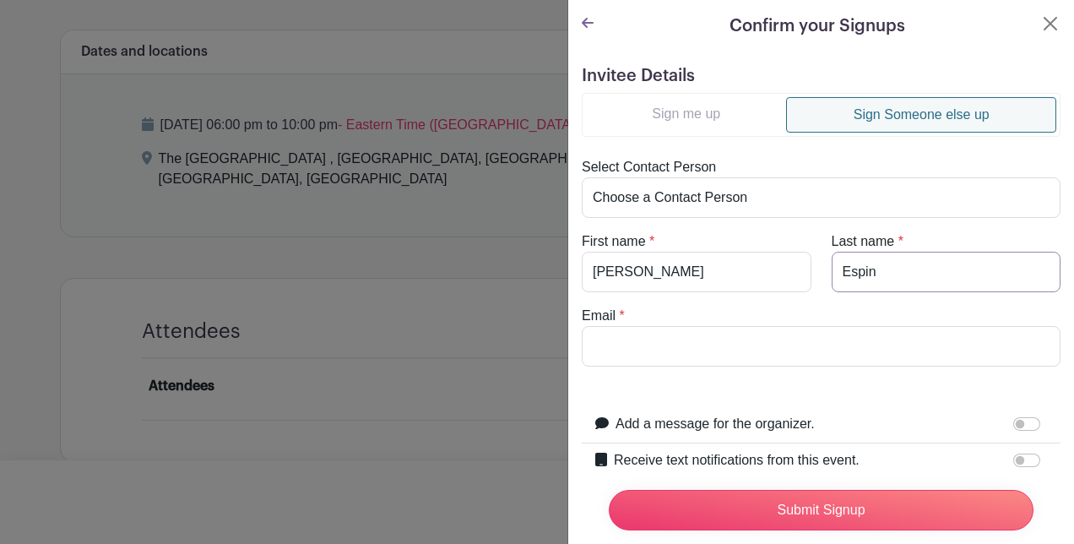
type input "Espin"
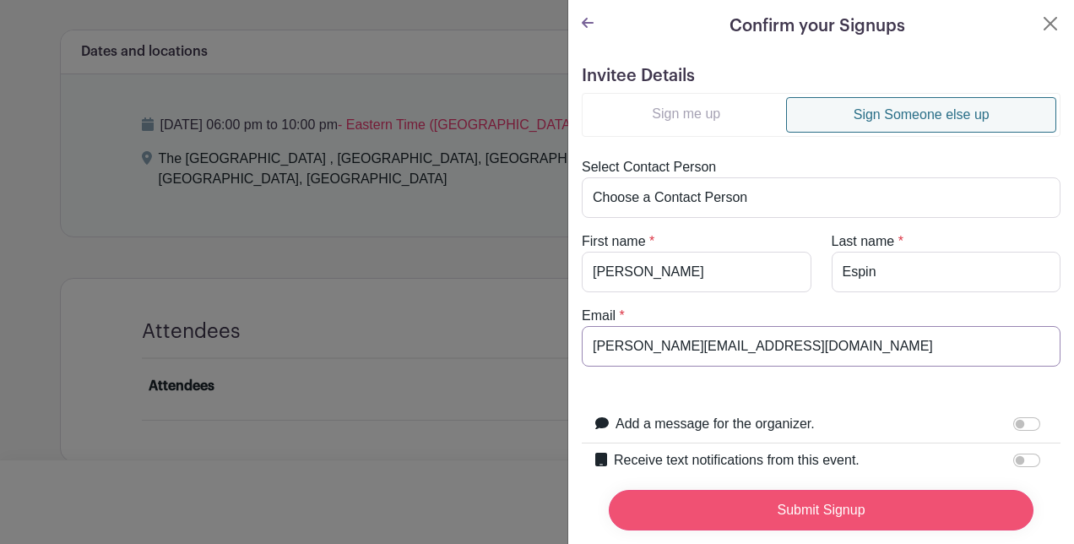
type input "[PERSON_NAME][EMAIL_ADDRESS][DOMAIN_NAME]"
click at [746, 498] on input "Submit Signup" at bounding box center [821, 510] width 425 height 41
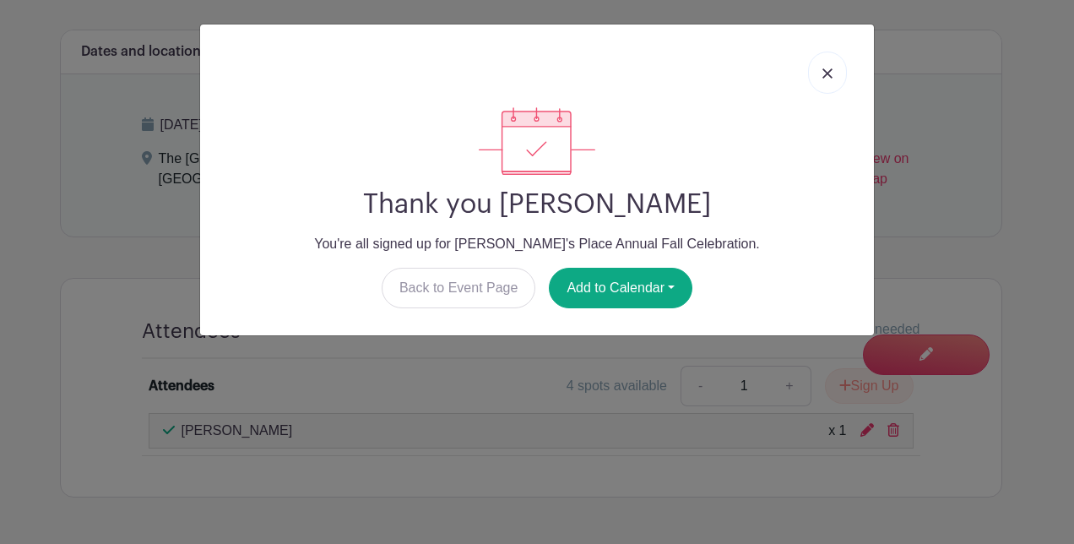
click at [814, 54] on div at bounding box center [537, 72] width 647 height 69
click at [831, 77] on img at bounding box center [828, 73] width 10 height 10
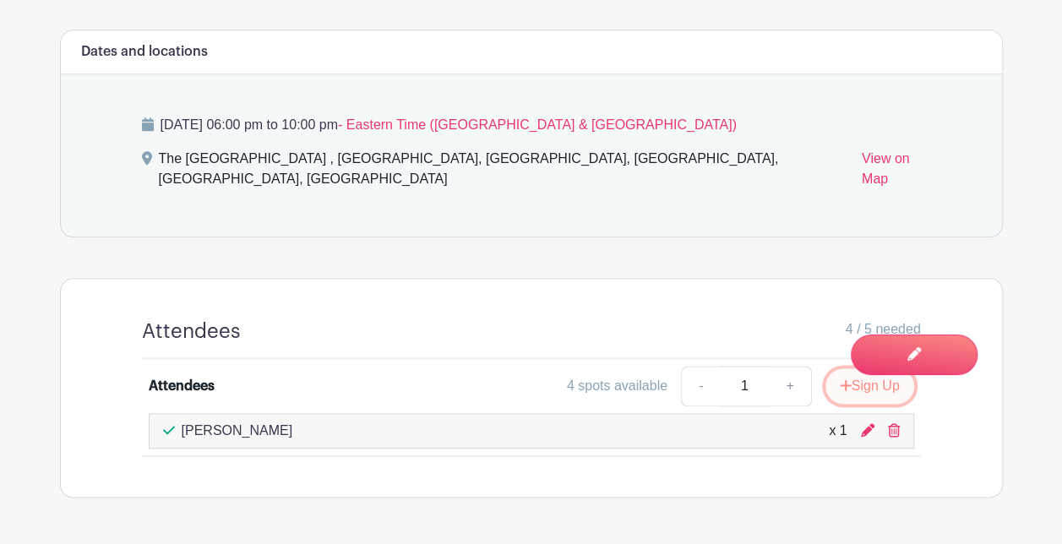
click at [841, 378] on icon "submit" at bounding box center [846, 385] width 12 height 14
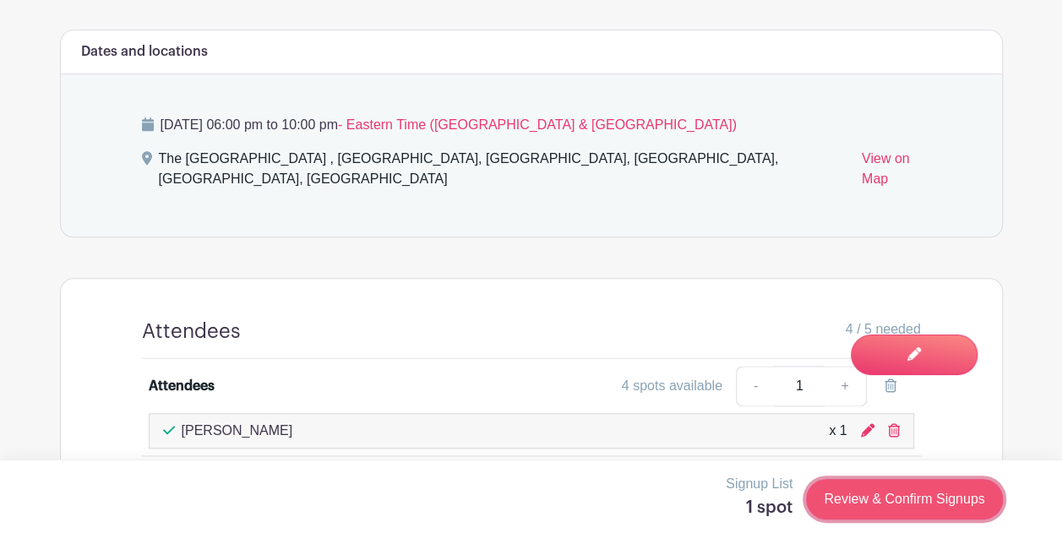
click at [903, 505] on link "Review & Confirm Signups" at bounding box center [904, 499] width 196 height 41
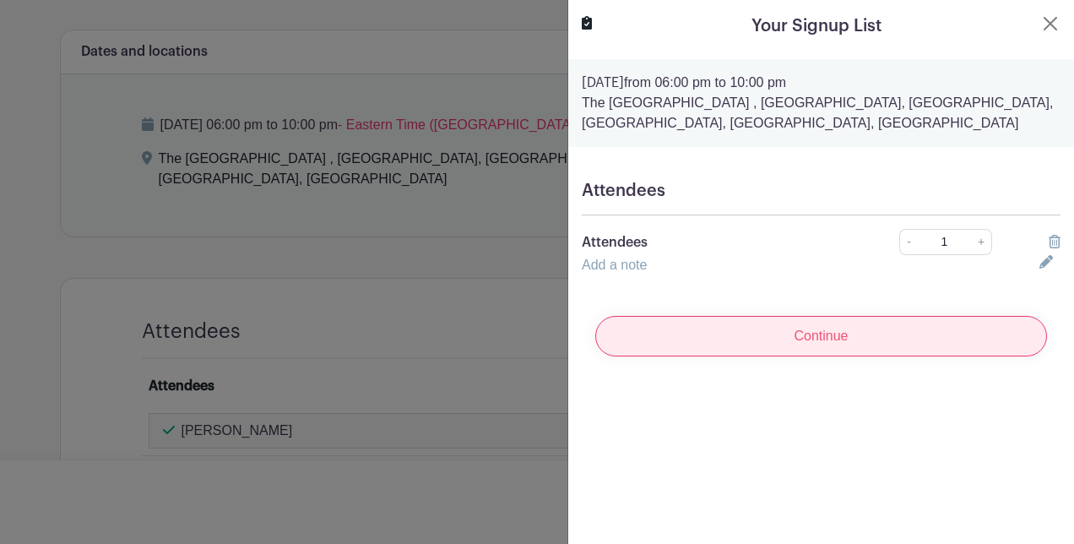
click at [719, 333] on input "Continue" at bounding box center [821, 336] width 452 height 41
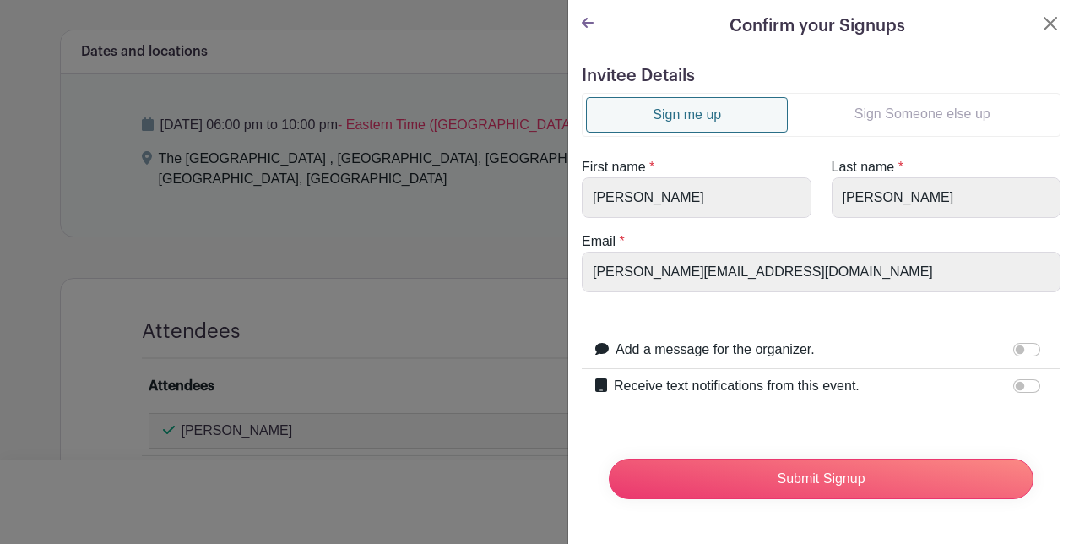
click at [929, 111] on link "Sign Someone else up" at bounding box center [922, 114] width 269 height 34
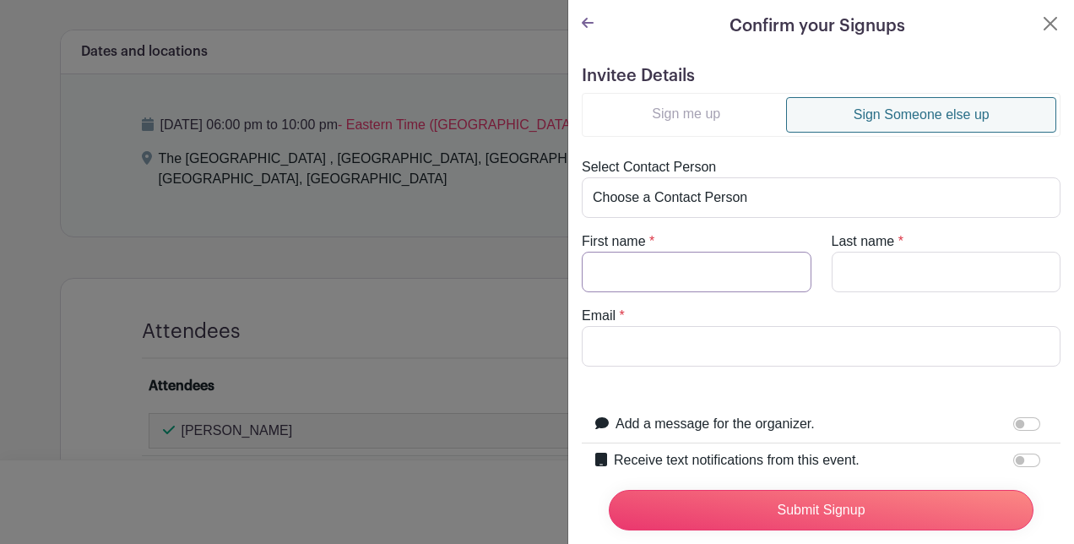
click at [735, 288] on input "First name" at bounding box center [697, 272] width 230 height 41
type input "Kleber"
type input "[PERSON_NAME]"
click at [715, 340] on input "Email" at bounding box center [821, 346] width 479 height 41
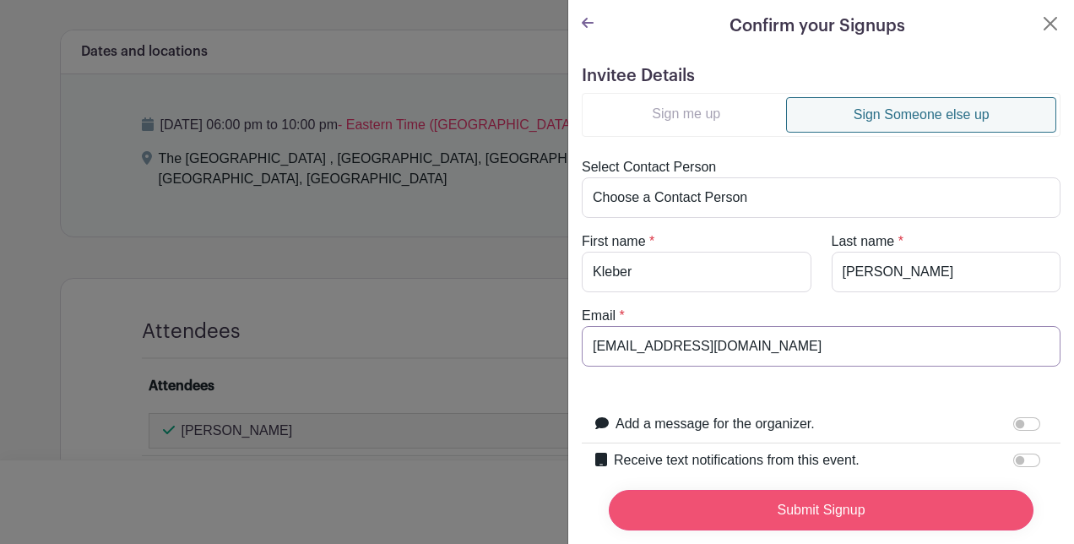
type input "[EMAIL_ADDRESS][DOMAIN_NAME]"
click at [706, 514] on input "Submit Signup" at bounding box center [821, 510] width 425 height 41
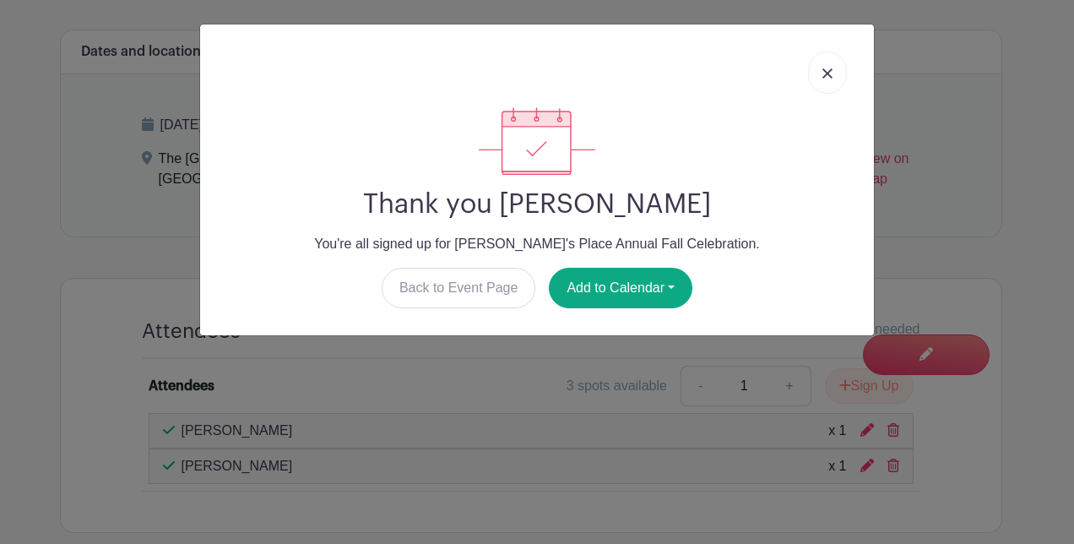
click at [818, 66] on link at bounding box center [827, 73] width 39 height 42
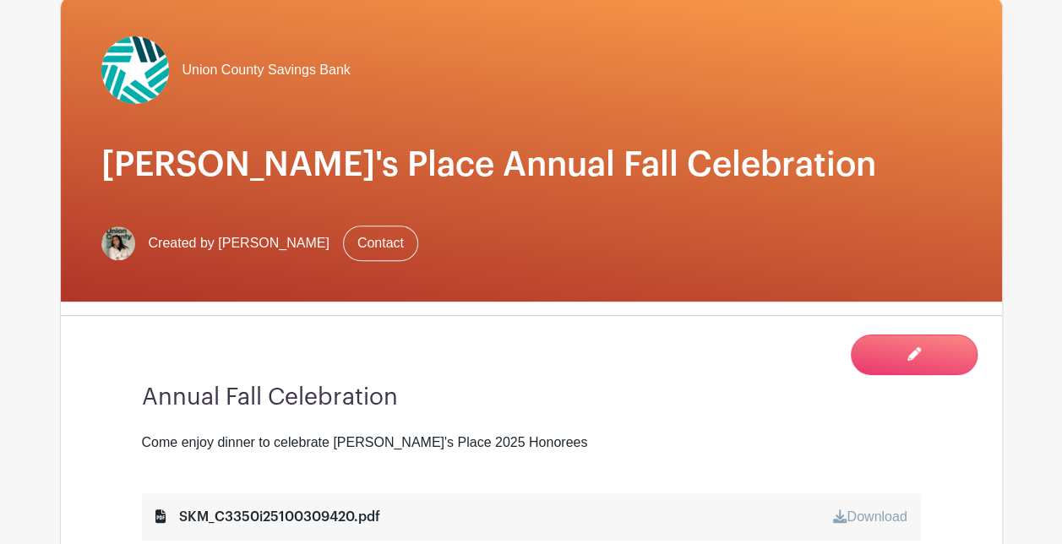
scroll to position [0, 0]
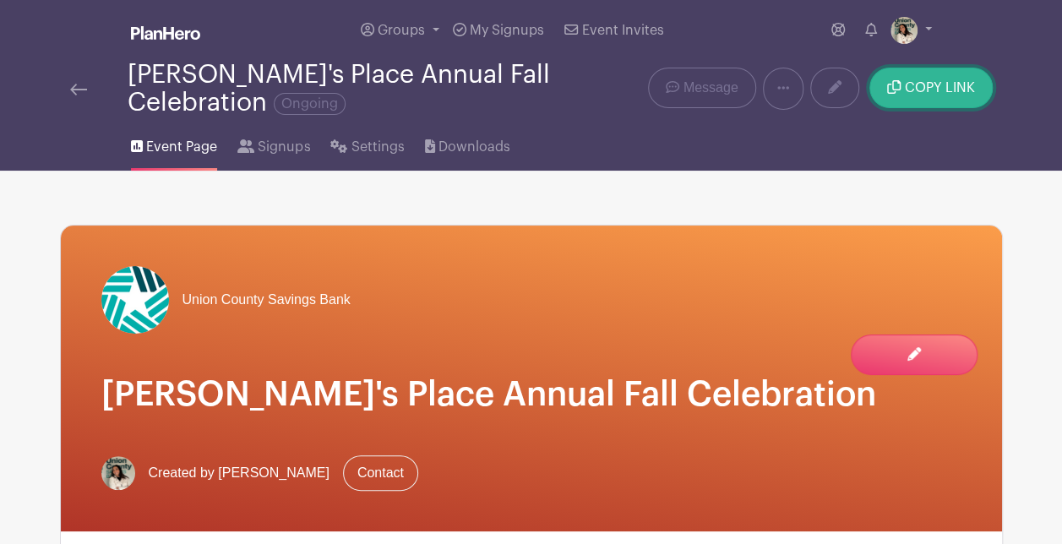
click at [921, 94] on span "COPY LINK" at bounding box center [940, 88] width 70 height 14
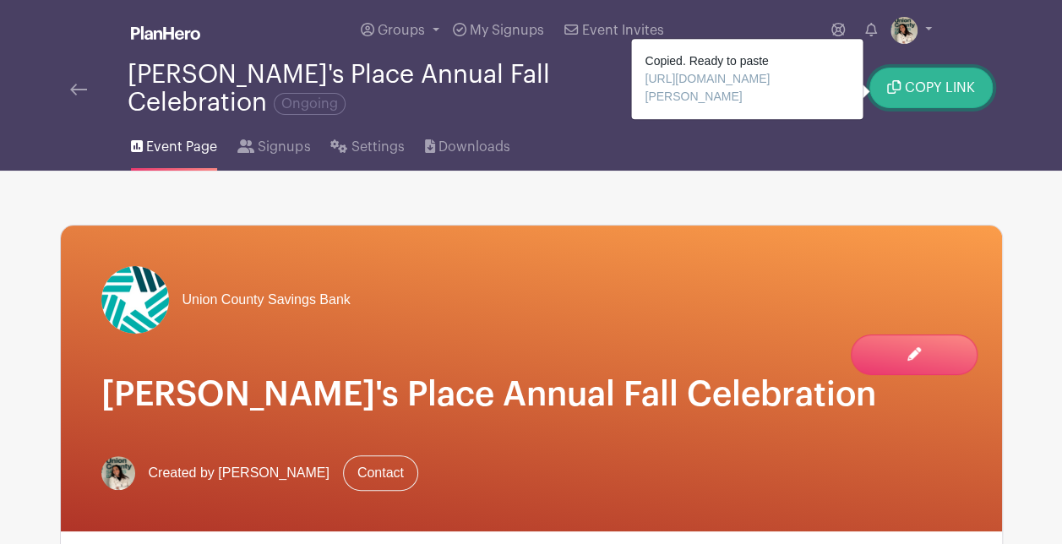
click at [939, 88] on span "COPY LINK" at bounding box center [940, 88] width 70 height 14
